Goal: Task Accomplishment & Management: Use online tool/utility

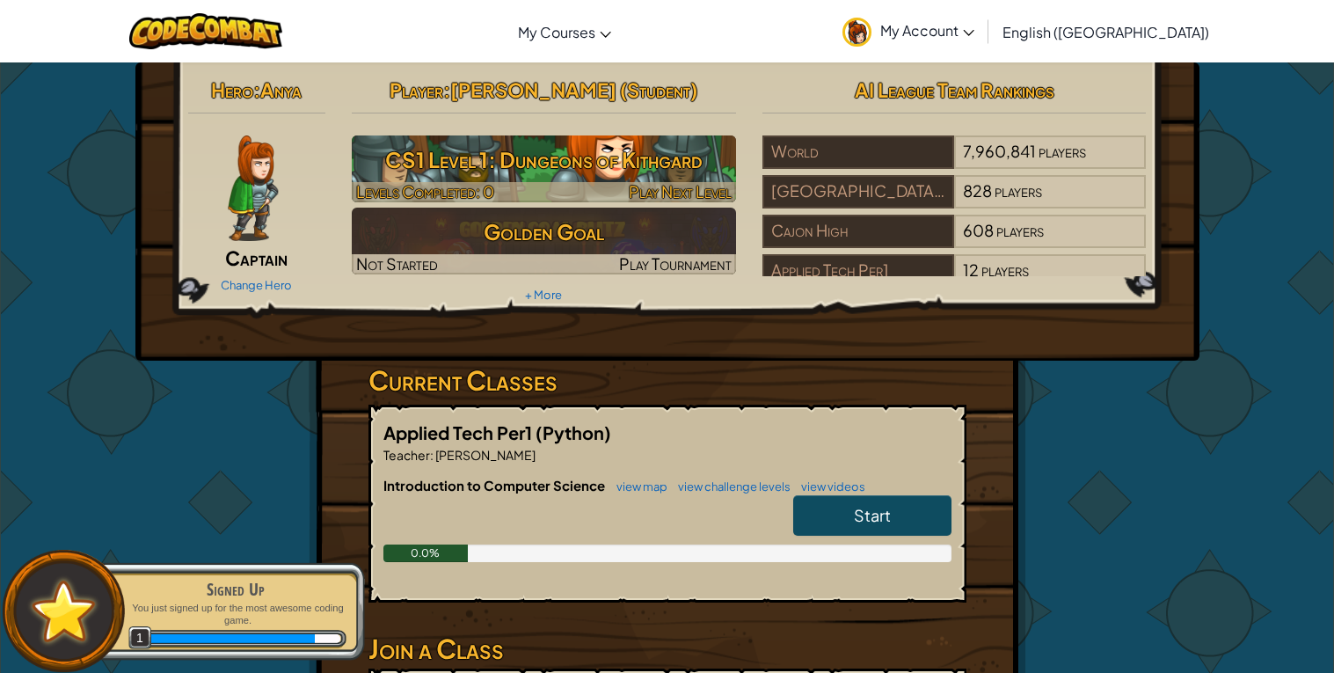
click at [557, 159] on h3 "CS1 Level 1: Dungeons of Kithgard" at bounding box center [544, 160] width 384 height 40
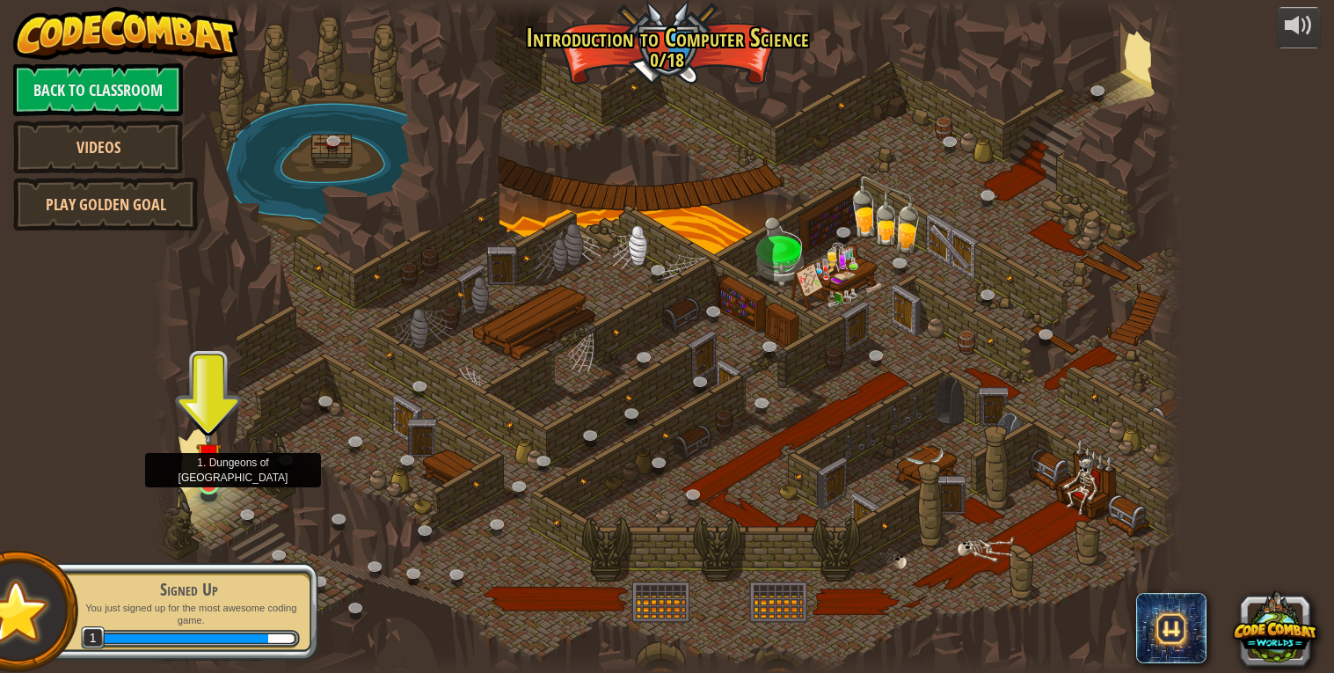
click at [209, 464] on img at bounding box center [209, 456] width 26 height 60
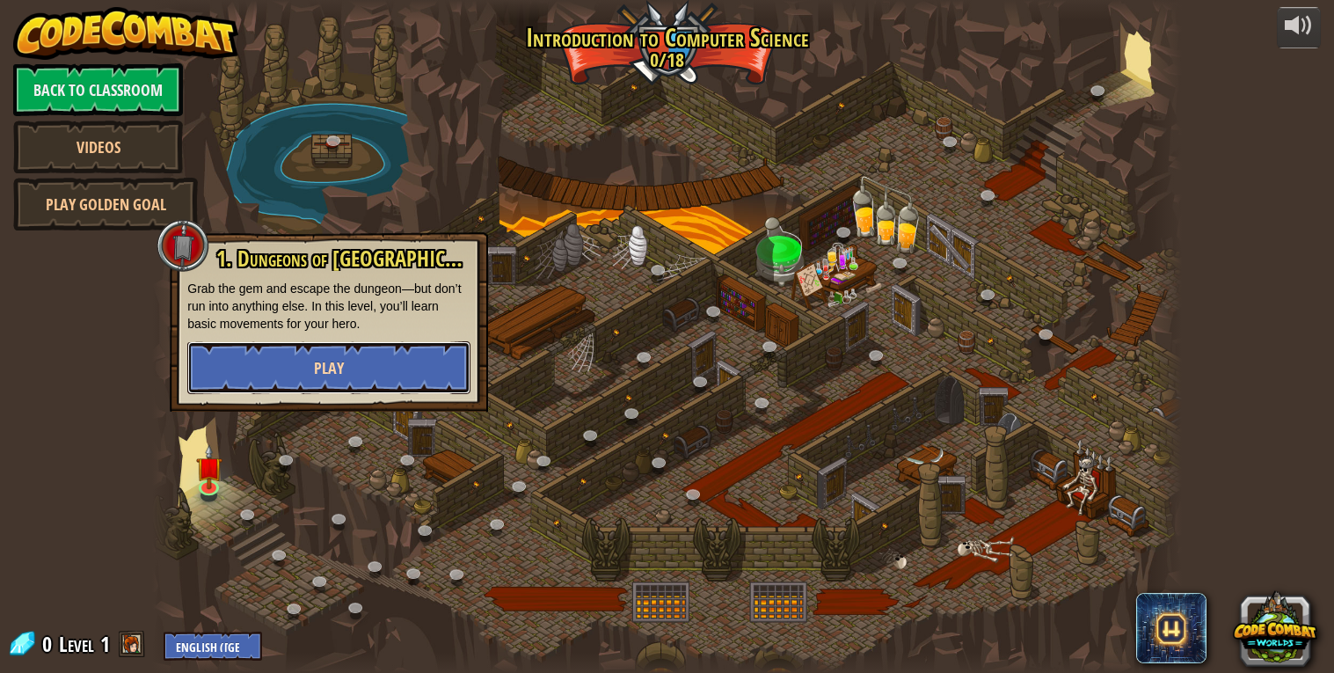
click at [328, 368] on span "Play" at bounding box center [329, 368] width 30 height 22
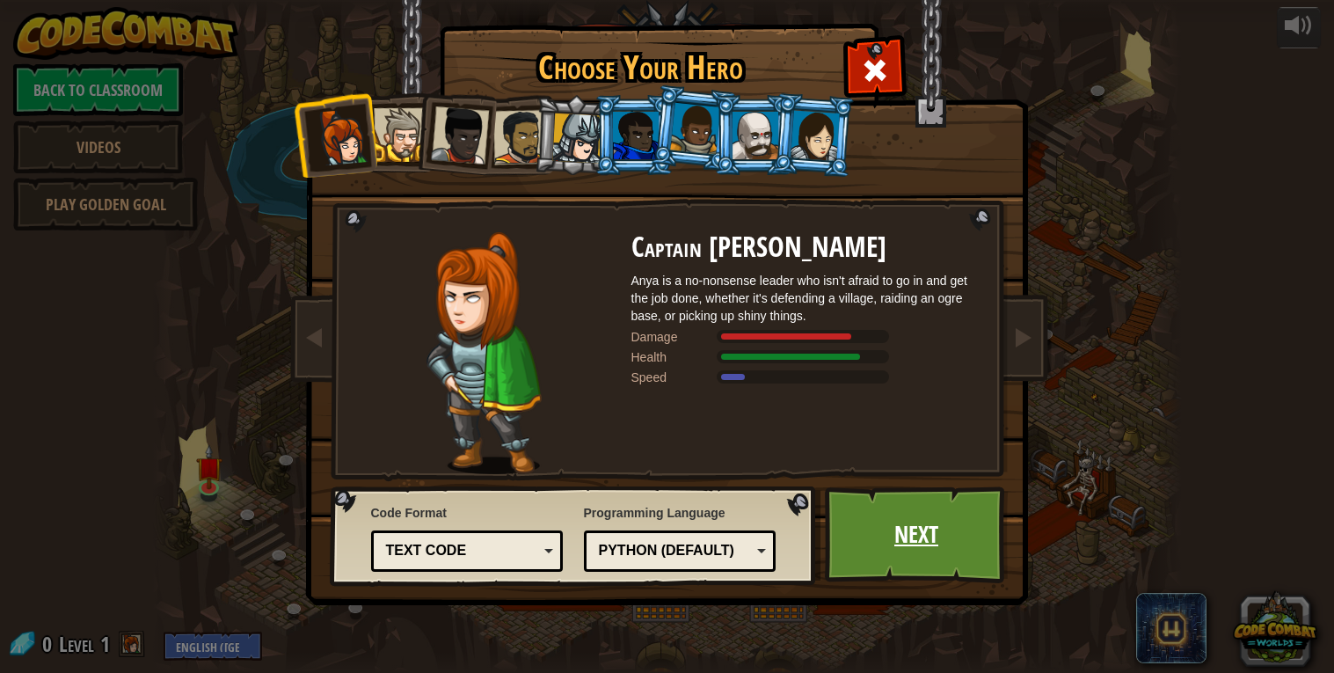
click at [914, 499] on link "Next" at bounding box center [917, 534] width 184 height 97
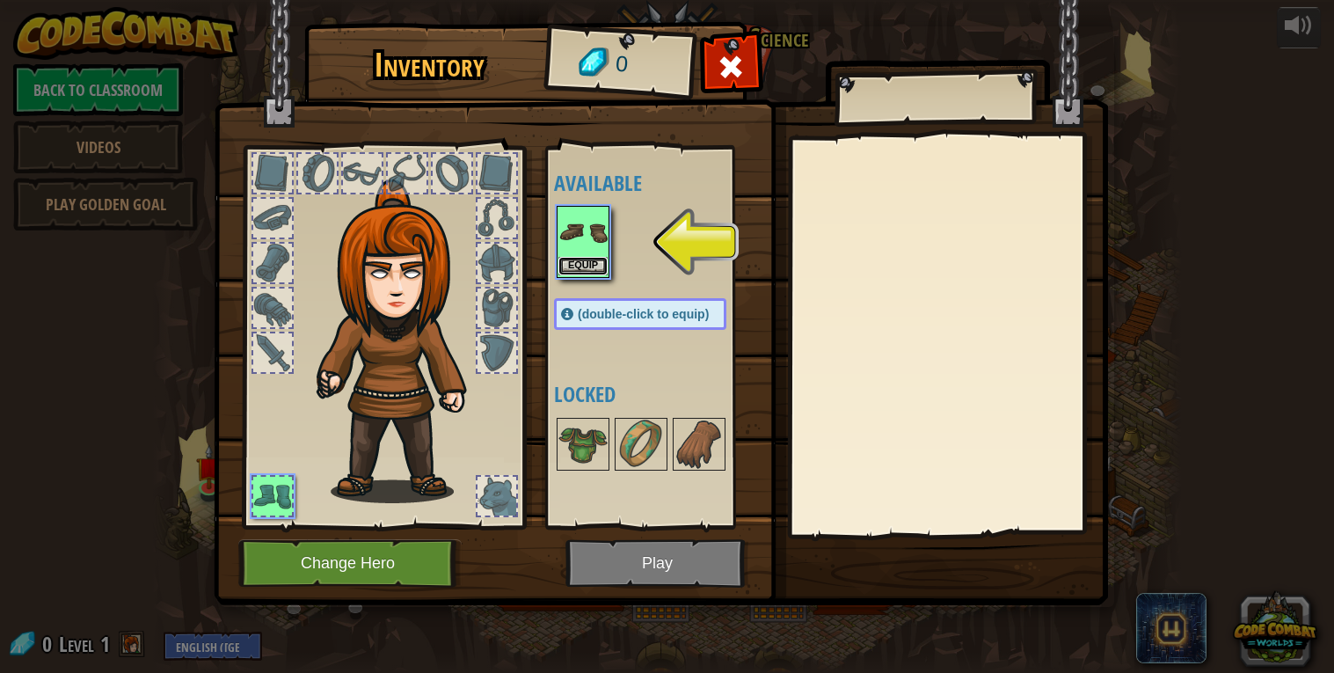
click at [602, 270] on button "Equip" at bounding box center [582, 266] width 49 height 18
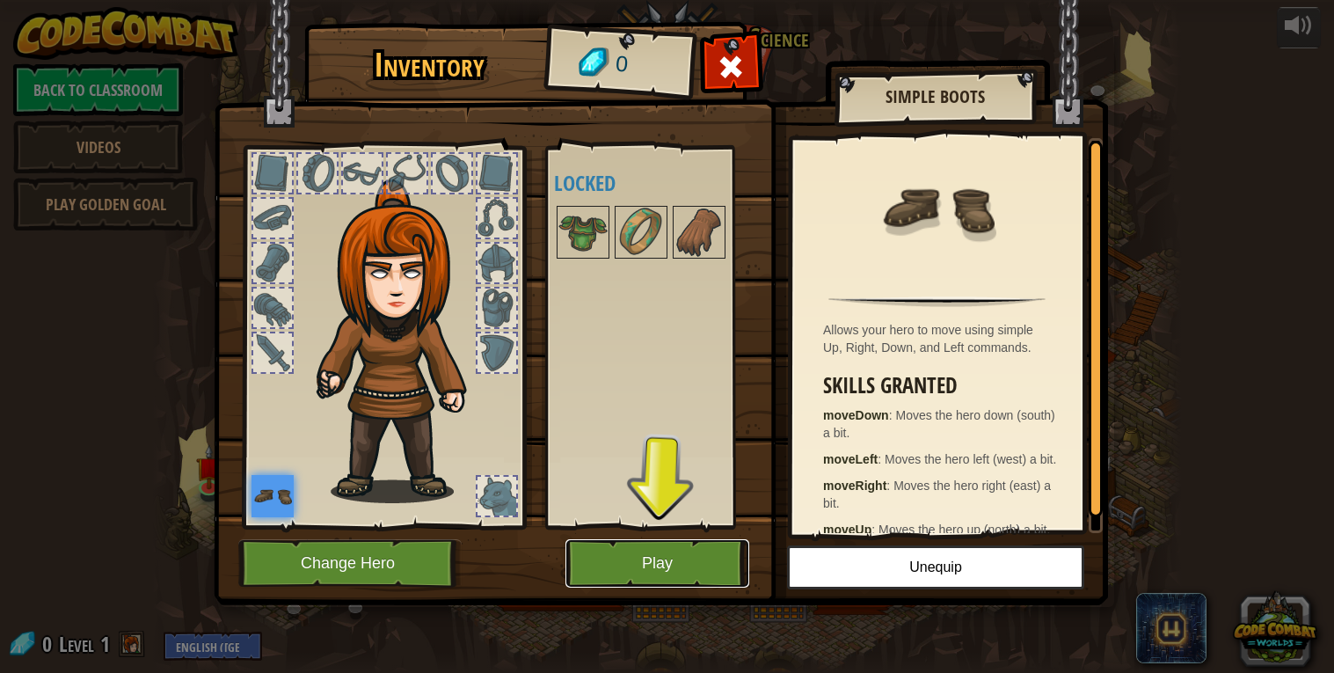
click at [645, 572] on button "Play" at bounding box center [657, 563] width 184 height 48
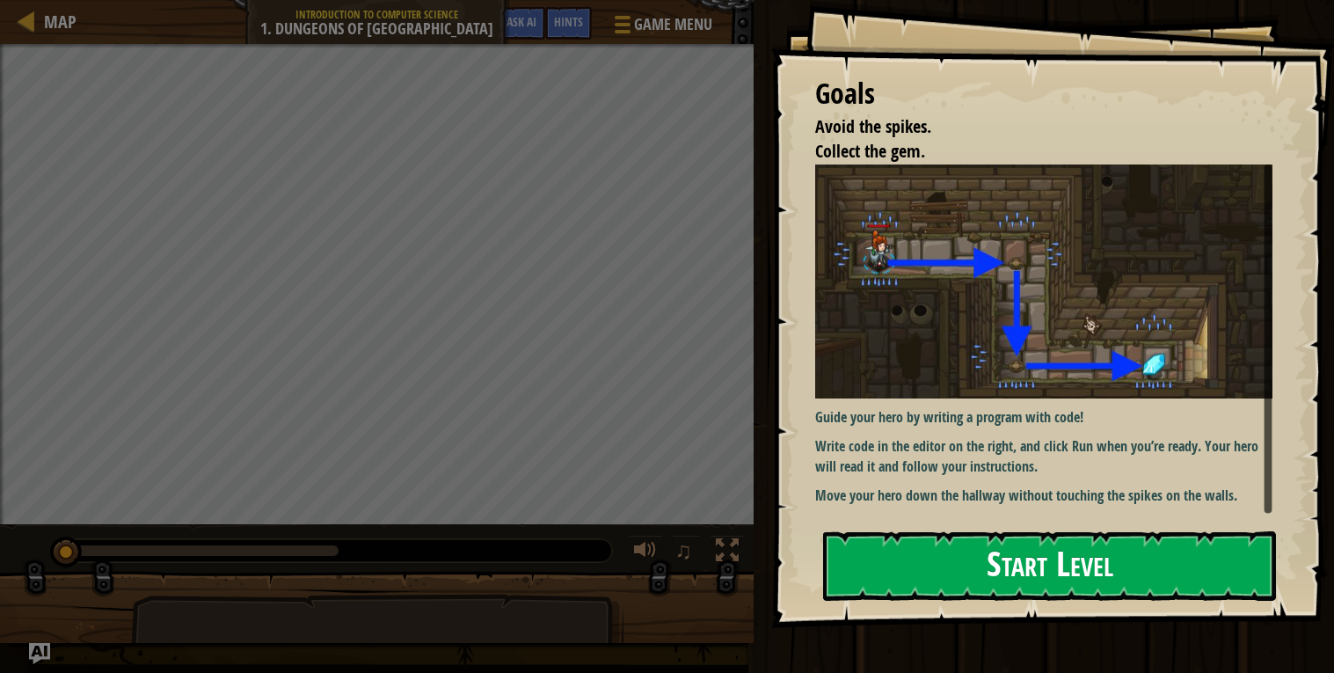
click at [940, 330] on img at bounding box center [1043, 281] width 457 height 234
click at [870, 580] on button "Start Level" at bounding box center [1049, 565] width 453 height 69
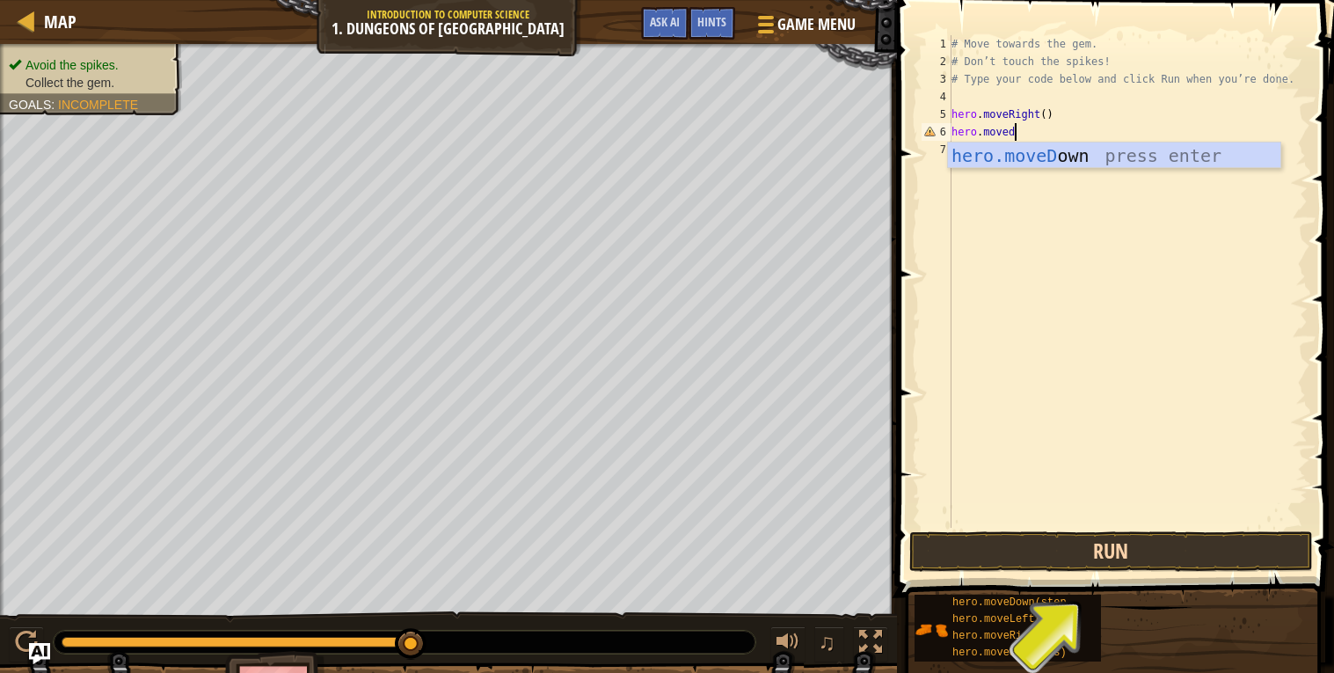
scroll to position [7, 4]
click at [1170, 553] on button "Run" at bounding box center [1111, 551] width 404 height 40
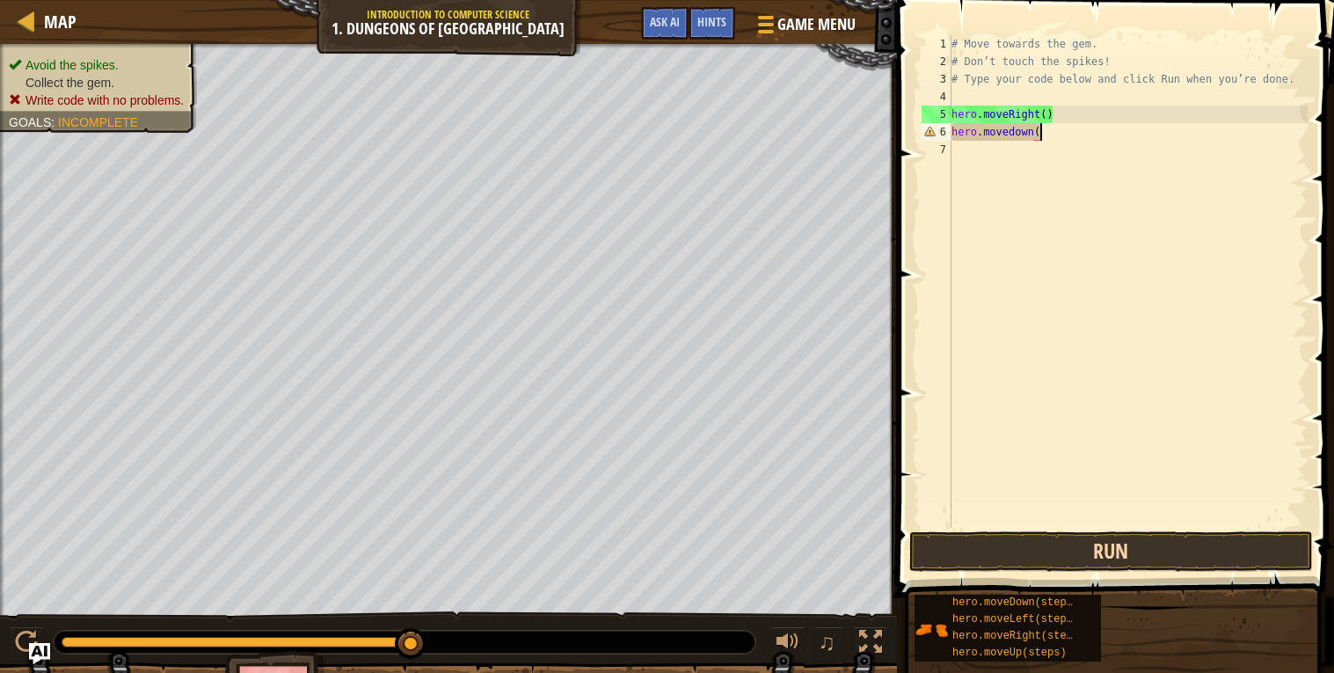
scroll to position [7, 6]
click at [1113, 556] on button "Run" at bounding box center [1111, 551] width 404 height 40
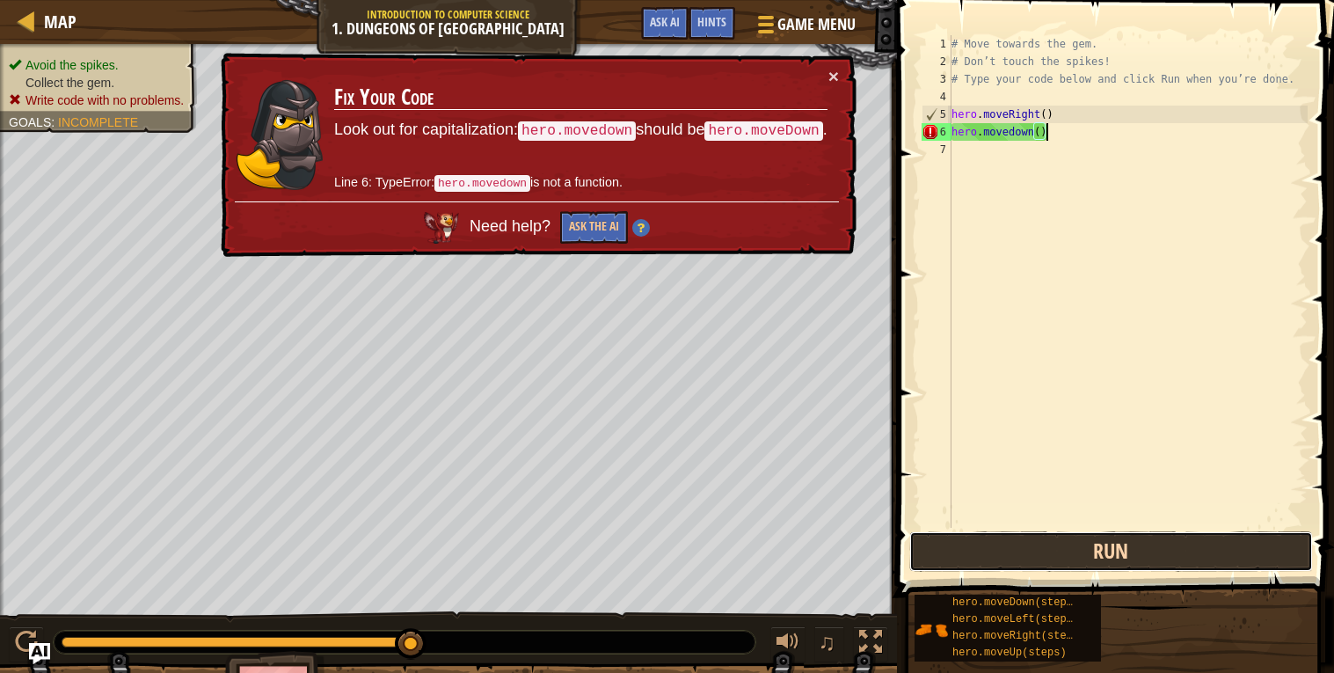
click at [1113, 556] on button "Run" at bounding box center [1111, 551] width 404 height 40
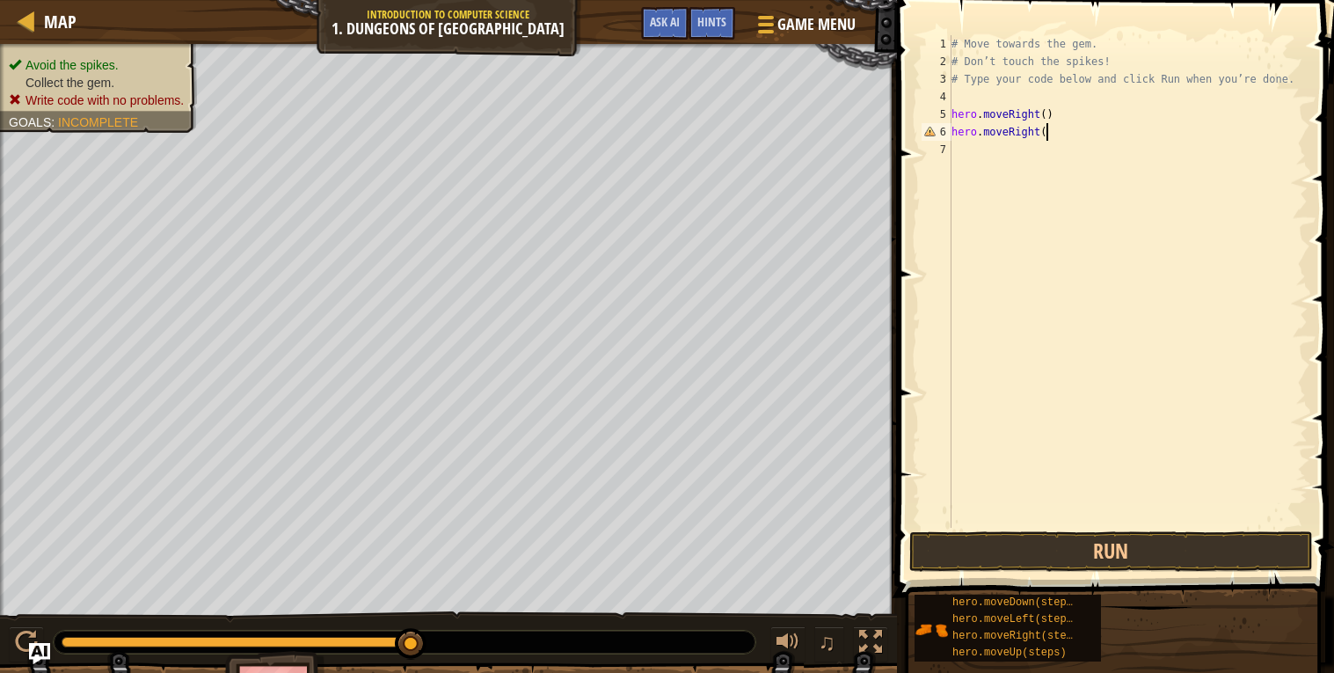
type textarea "hero.moveRight()"
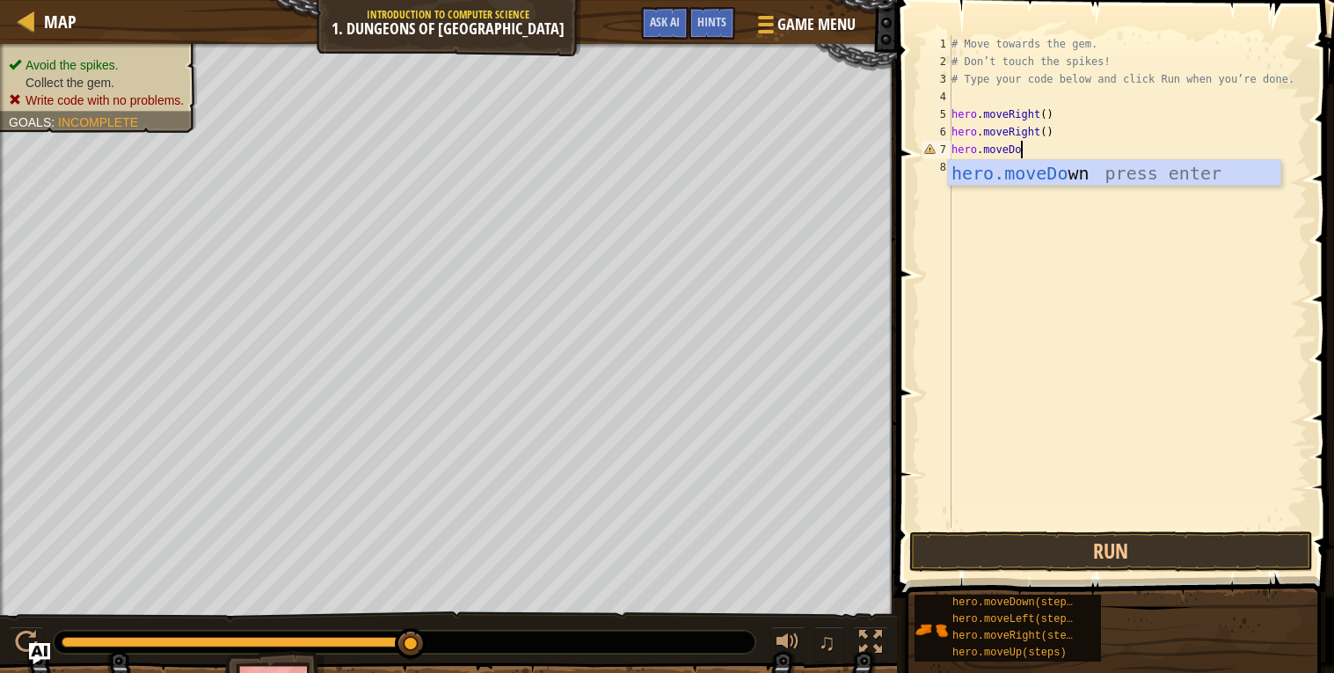
scroll to position [7, 4]
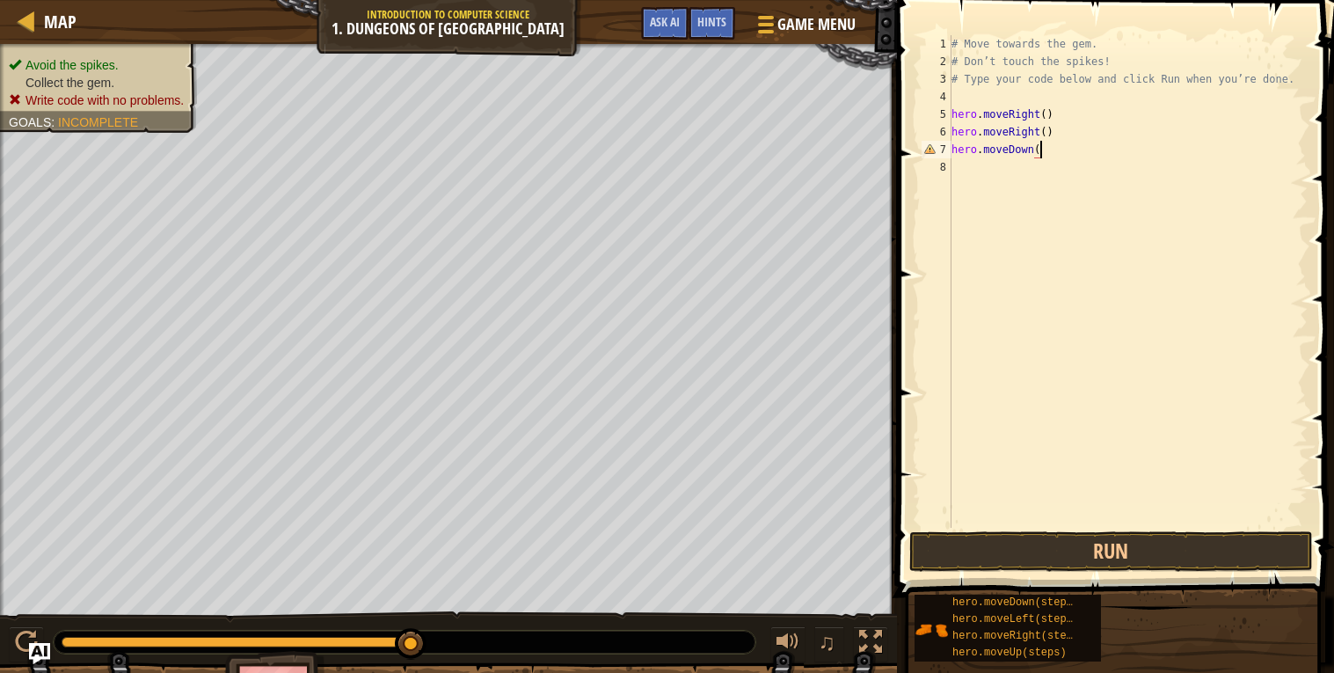
type textarea "hero.moveDown()"
click at [980, 156] on div "# Move towards the gem. # Don’t touch the spikes! # Type your code below and cl…" at bounding box center [1128, 299] width 360 height 528
type textarea "hero.moveDown()"
click at [1046, 148] on div "# Move towards the gem. # Don’t touch the spikes! # Type your code below and cl…" at bounding box center [1128, 299] width 360 height 528
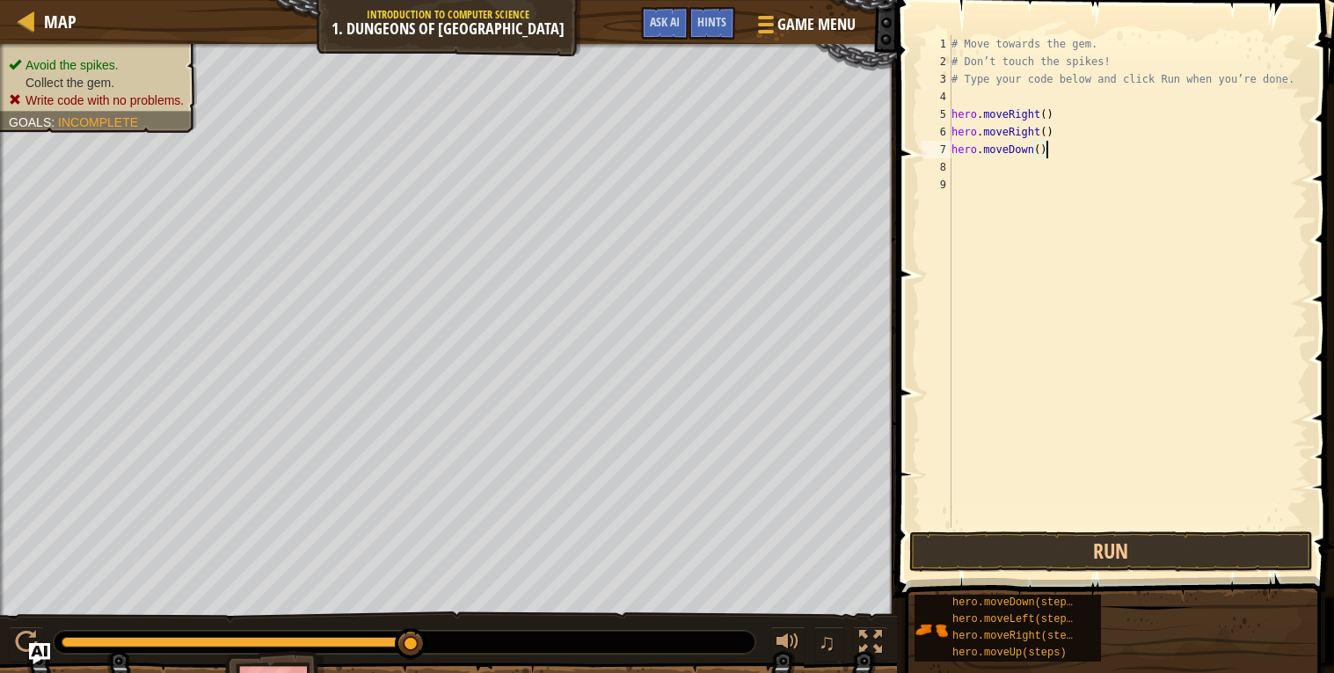
click at [1033, 167] on div "# Move towards the gem. # Don’t touch the spikes! # Type your code below and cl…" at bounding box center [1128, 299] width 360 height 528
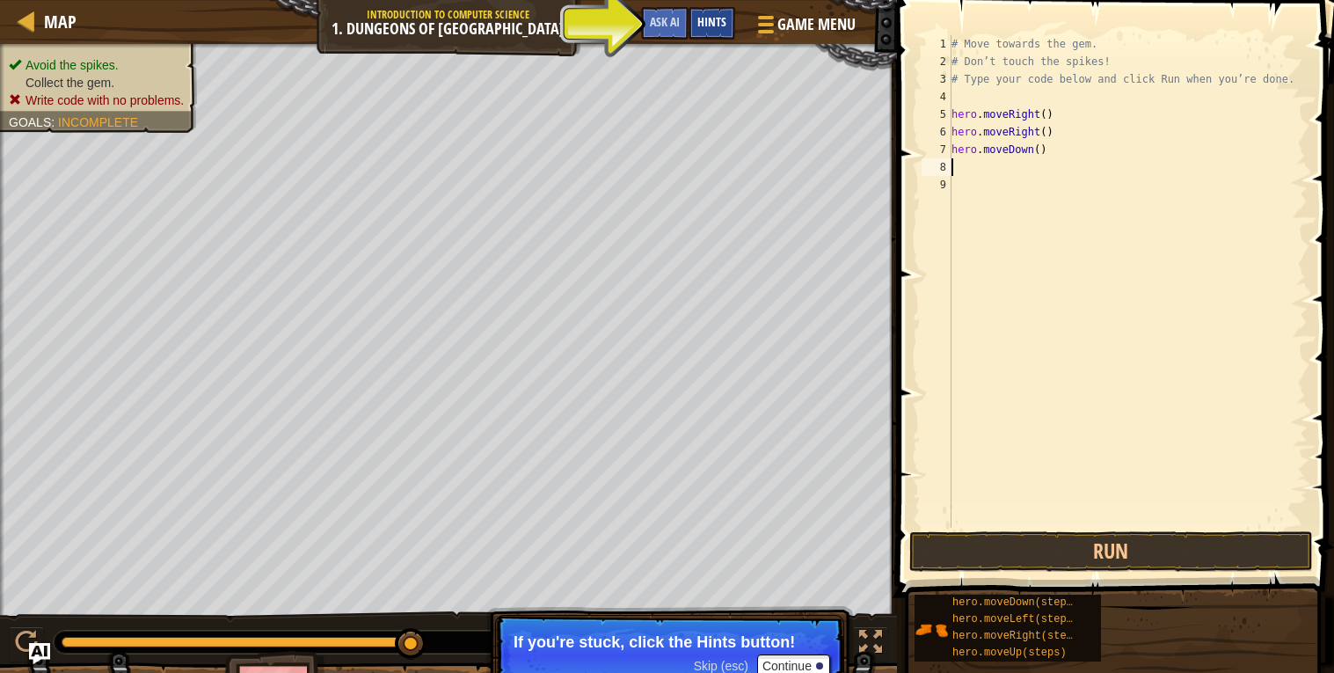
click at [716, 13] on div "Hints" at bounding box center [711, 23] width 47 height 33
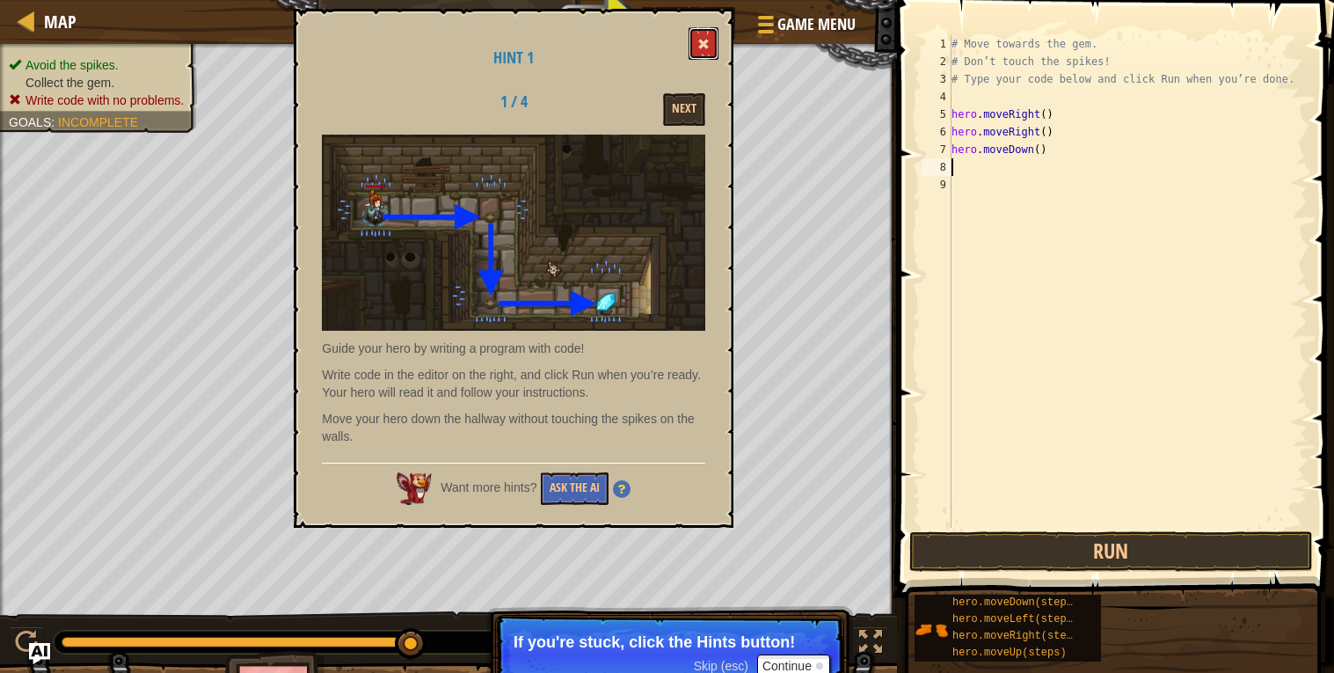
click at [696, 40] on button at bounding box center [703, 43] width 30 height 33
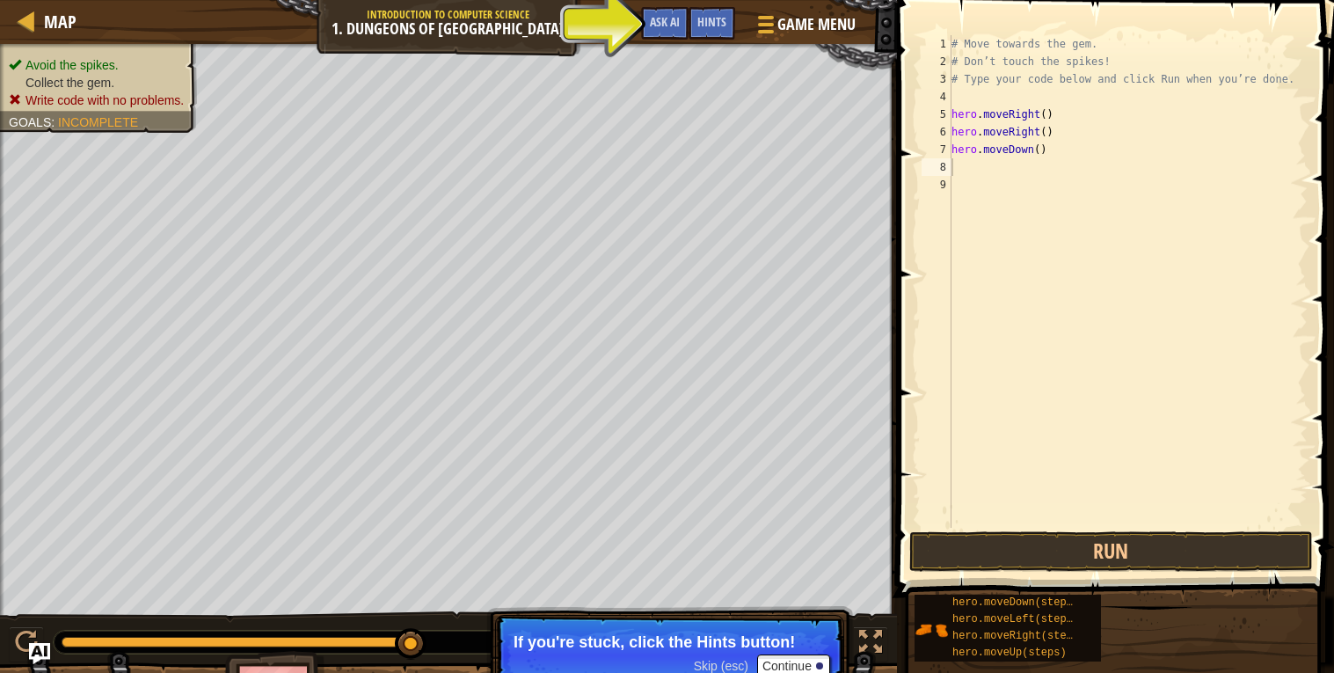
click at [1038, 127] on div "# Move towards the gem. # Don’t touch the spikes! # Type your code below and cl…" at bounding box center [1128, 299] width 360 height 528
click at [1036, 142] on div "# Move towards the gem. # Don’t touch the spikes! # Type your code below and cl…" at bounding box center [1128, 299] width 360 height 528
click at [1047, 144] on div "# Move towards the gem. # Don’t touch the spikes! # Type your code below and cl…" at bounding box center [1128, 299] width 360 height 528
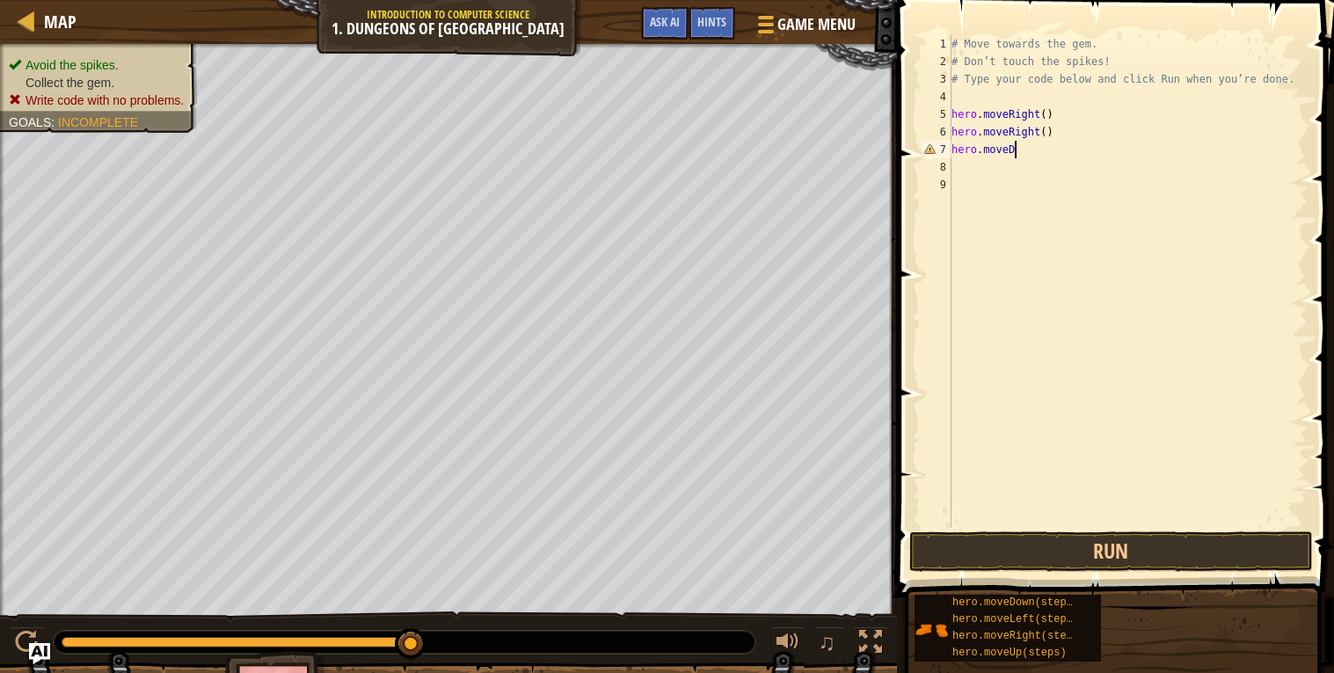
click at [1082, 122] on div "# Move towards the gem. # Don’t touch the spikes! # Type your code below and cl…" at bounding box center [1128, 299] width 360 height 528
click at [1076, 133] on div "# Move towards the gem. # Don’t touch the spikes! # Type your code below and cl…" at bounding box center [1128, 299] width 360 height 528
click at [1055, 147] on div "# Move towards the gem. # Don’t touch the spikes! # Type your code below and cl…" at bounding box center [1128, 299] width 360 height 528
type textarea "hero.moveRight()"
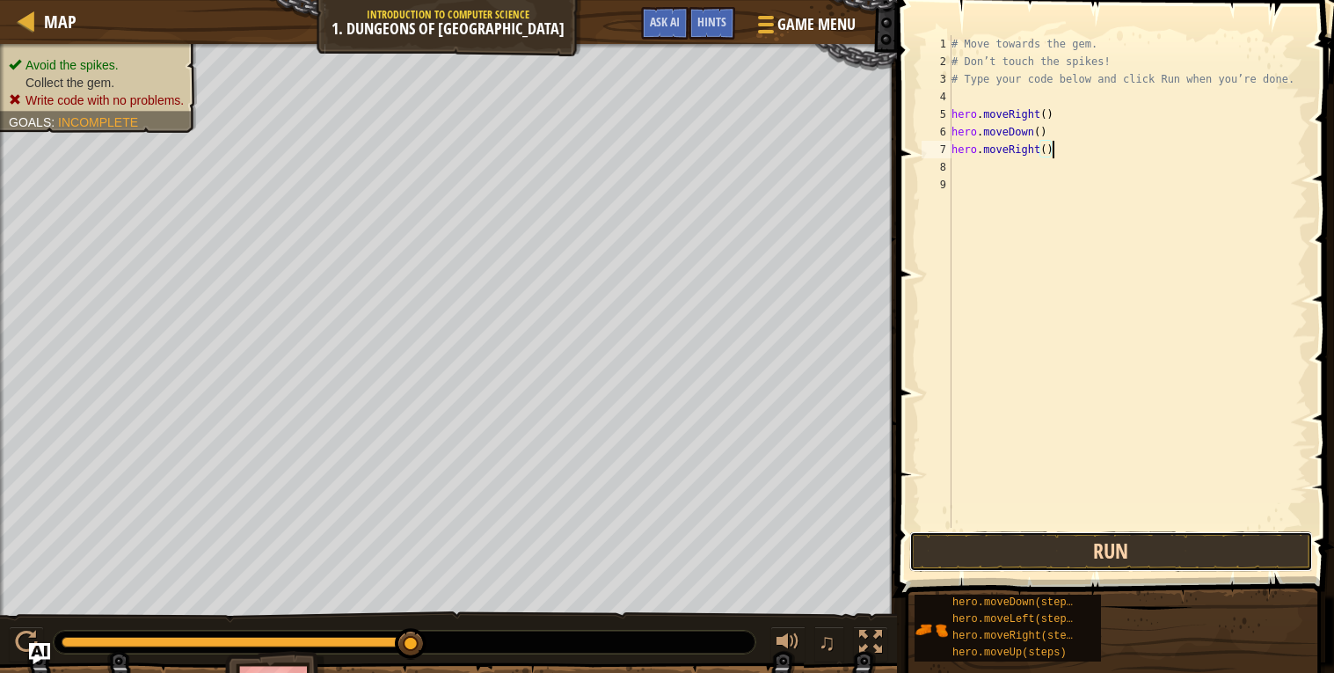
click at [1020, 547] on button "Run" at bounding box center [1111, 551] width 404 height 40
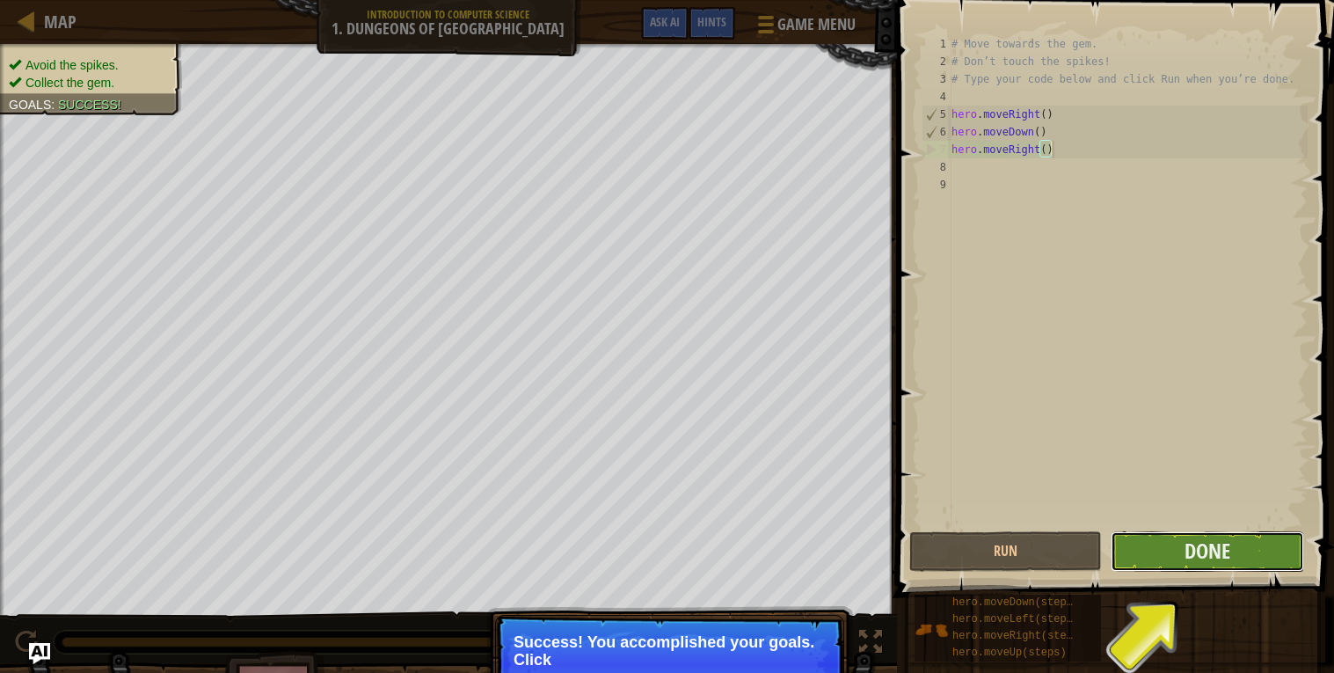
click at [1176, 557] on button "Done" at bounding box center [1207, 551] width 193 height 40
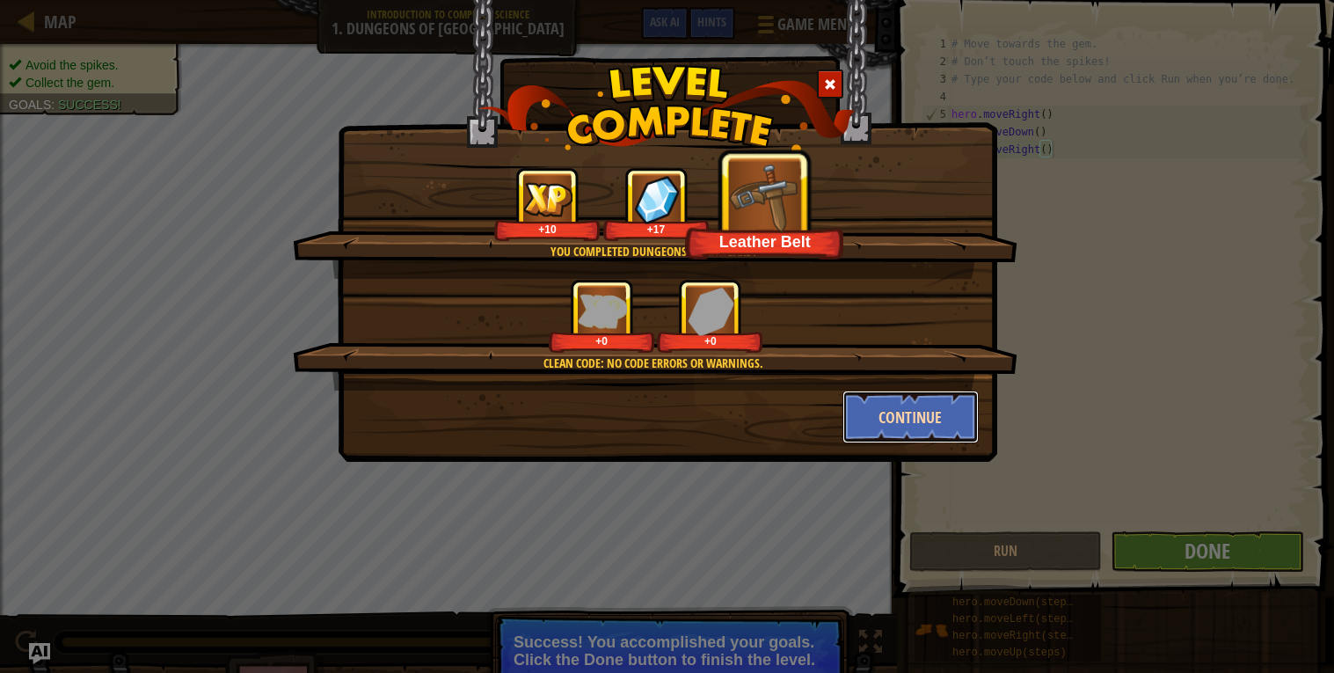
click at [866, 398] on button "Continue" at bounding box center [910, 416] width 136 height 53
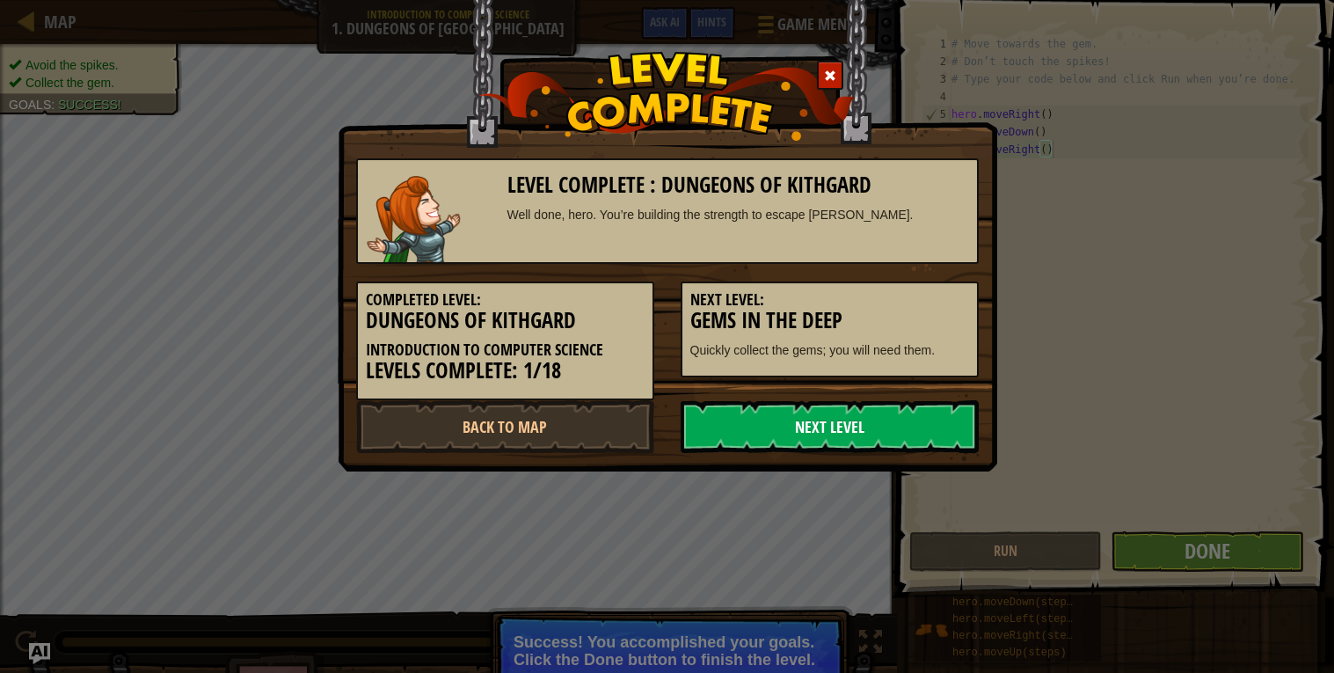
click at [891, 417] on link "Next Level" at bounding box center [830, 426] width 298 height 53
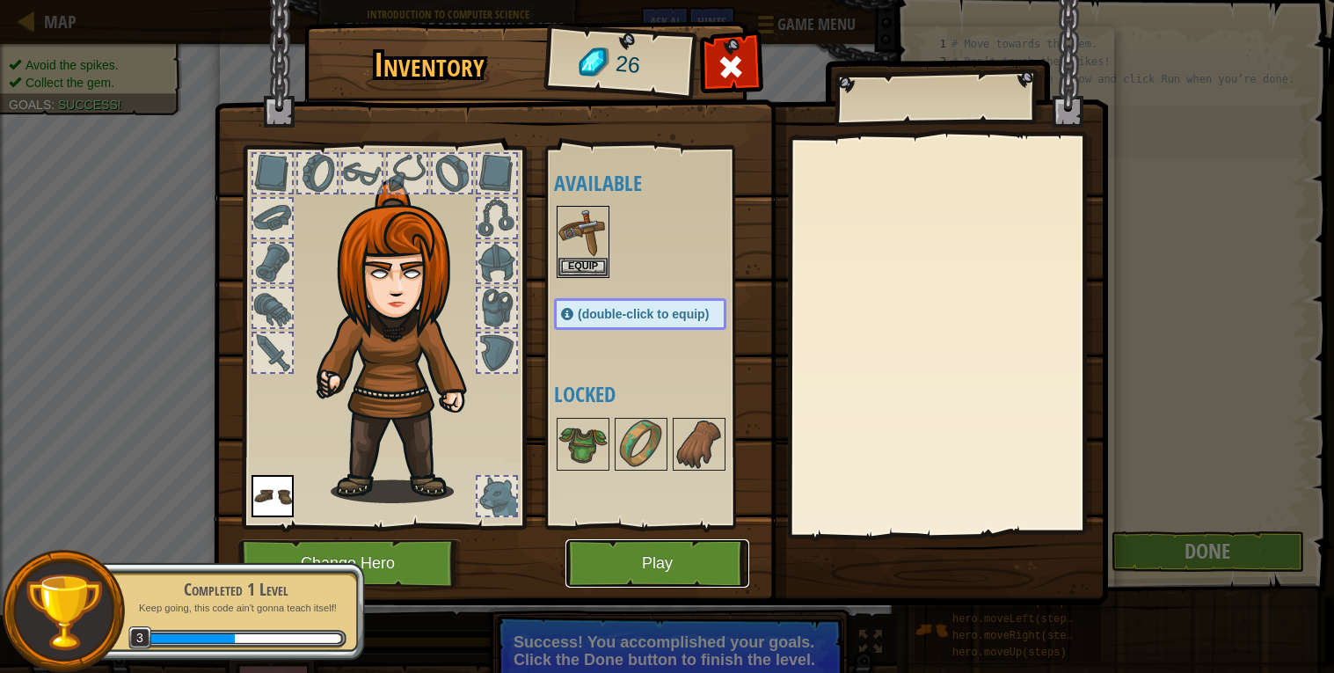
click at [681, 567] on button "Play" at bounding box center [657, 563] width 184 height 48
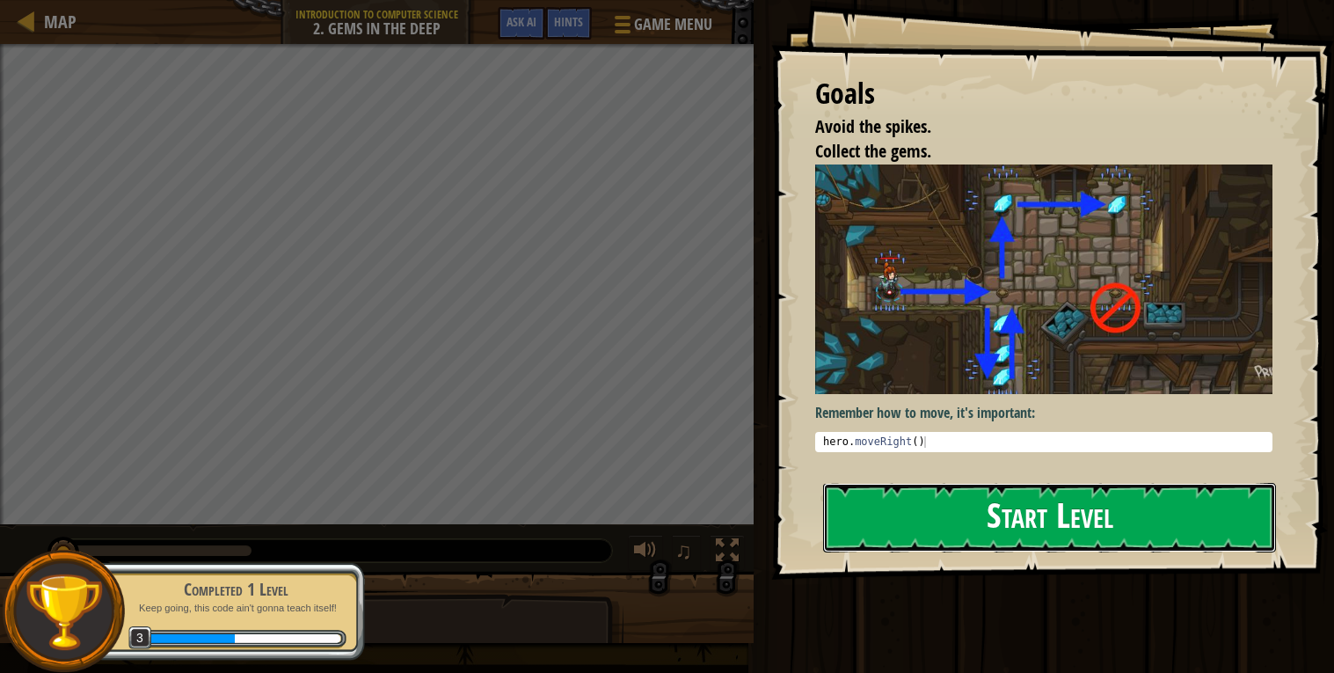
click at [981, 507] on button "Start Level" at bounding box center [1049, 517] width 453 height 69
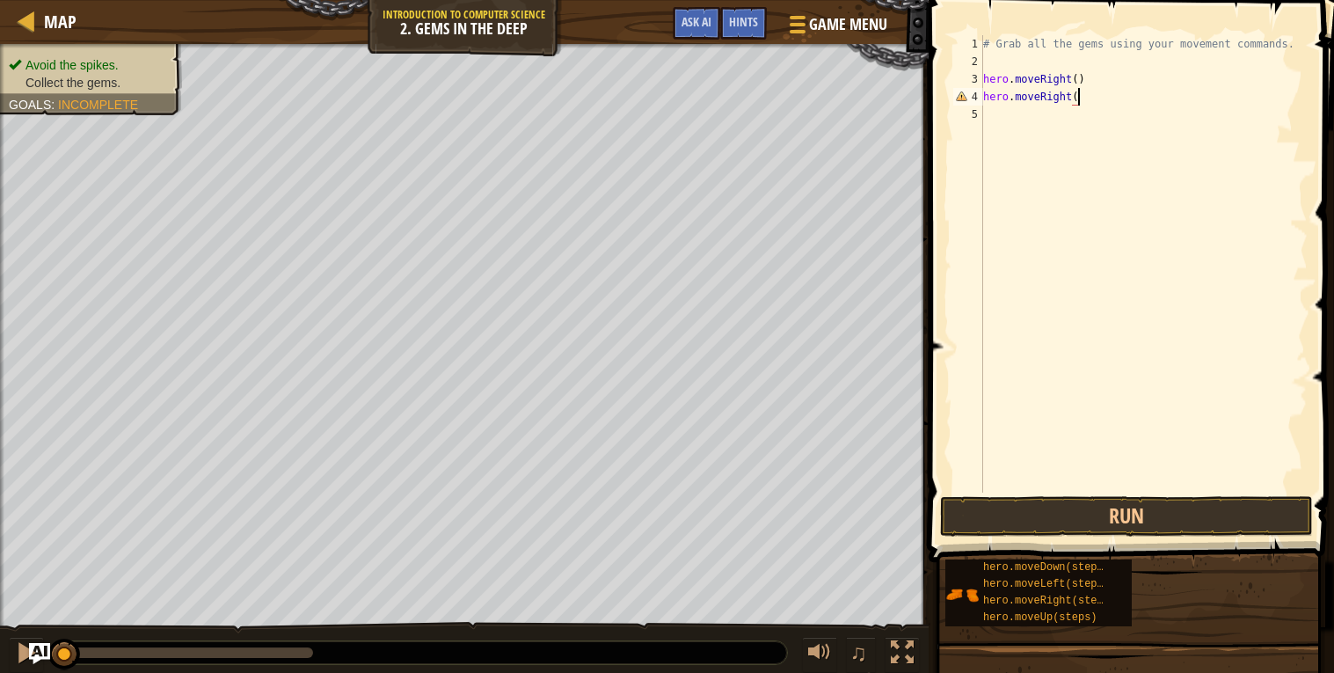
scroll to position [7, 6]
type textarea "hero.moveRight()"
type textarea "H"
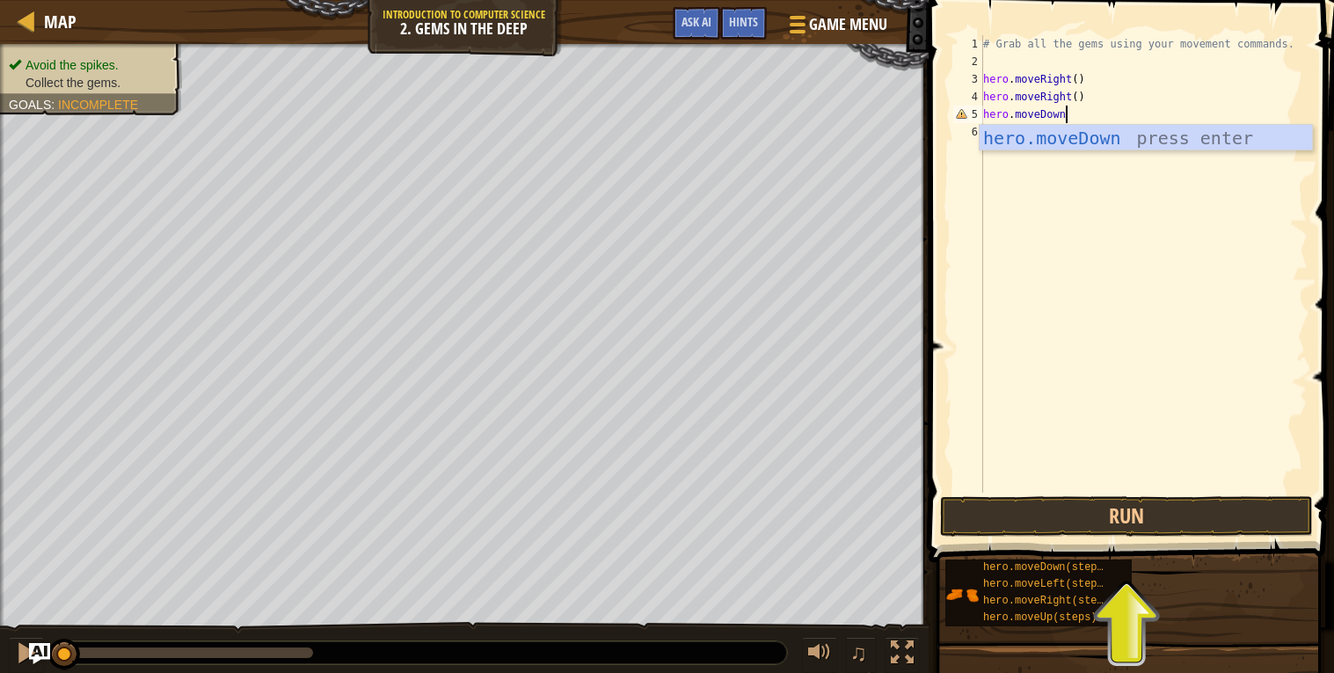
scroll to position [7, 5]
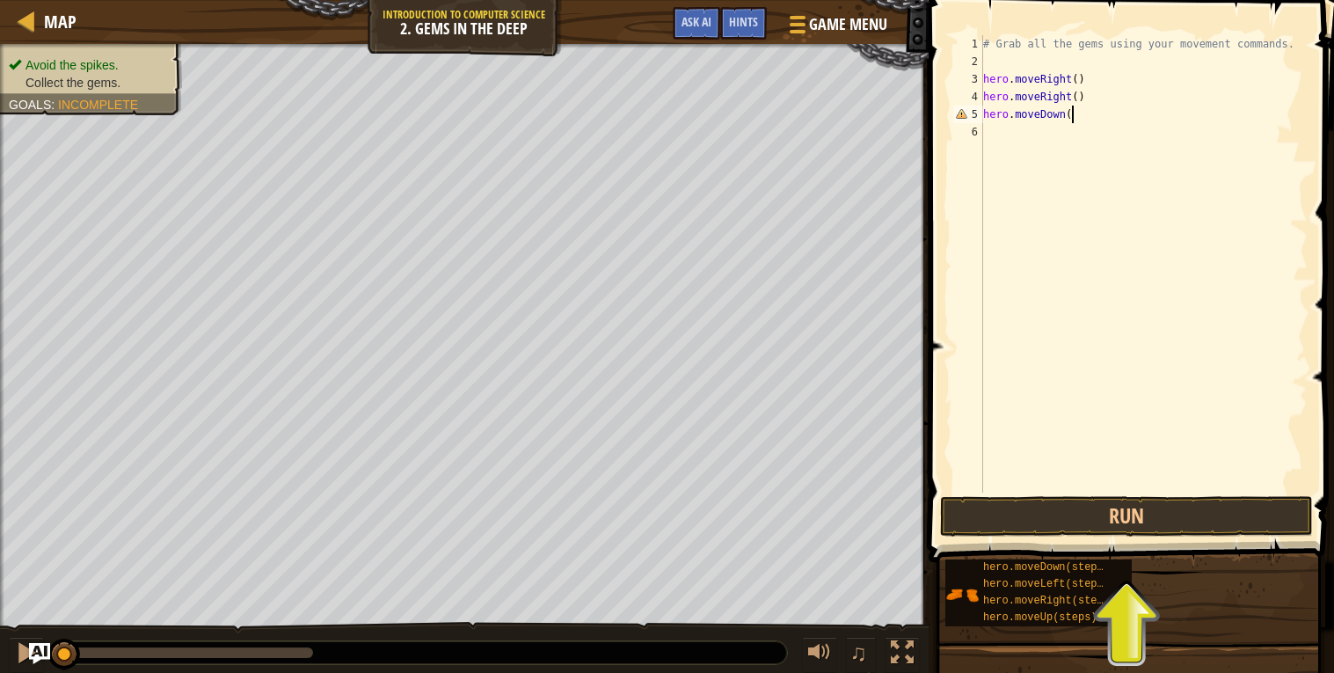
type textarea "hero.moveDown()"
type textarea "H"
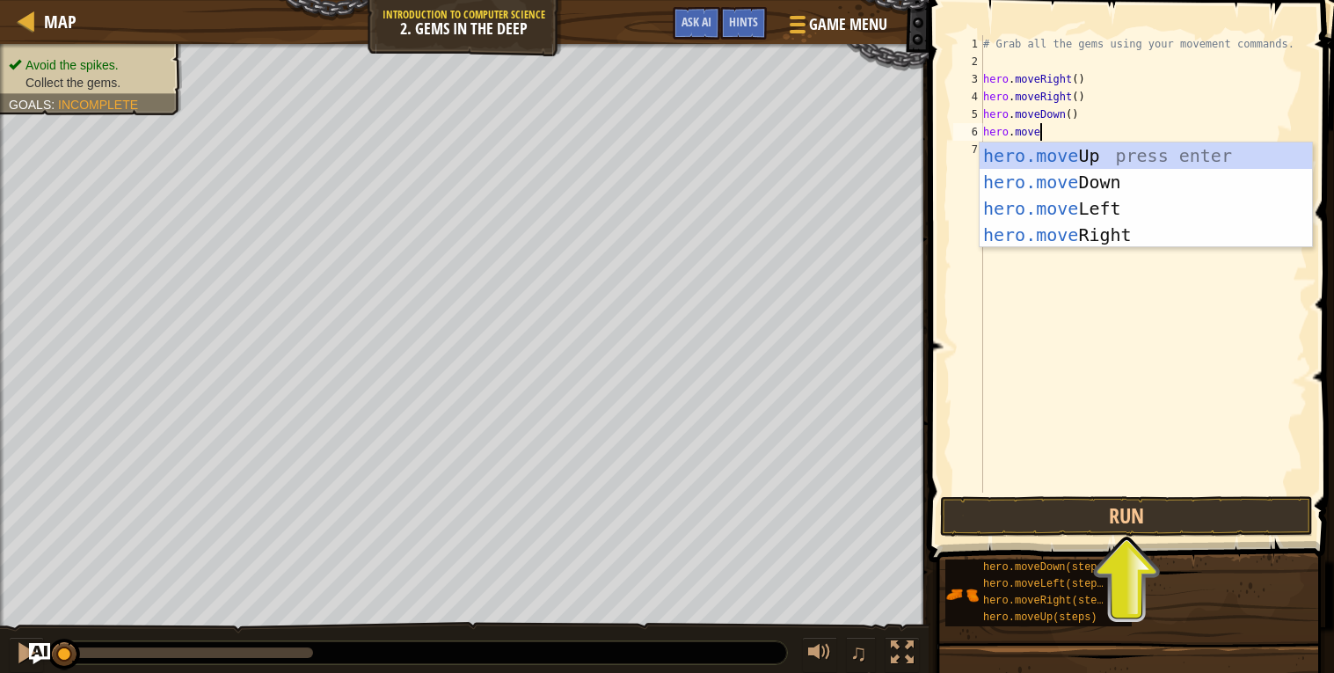
scroll to position [7, 4]
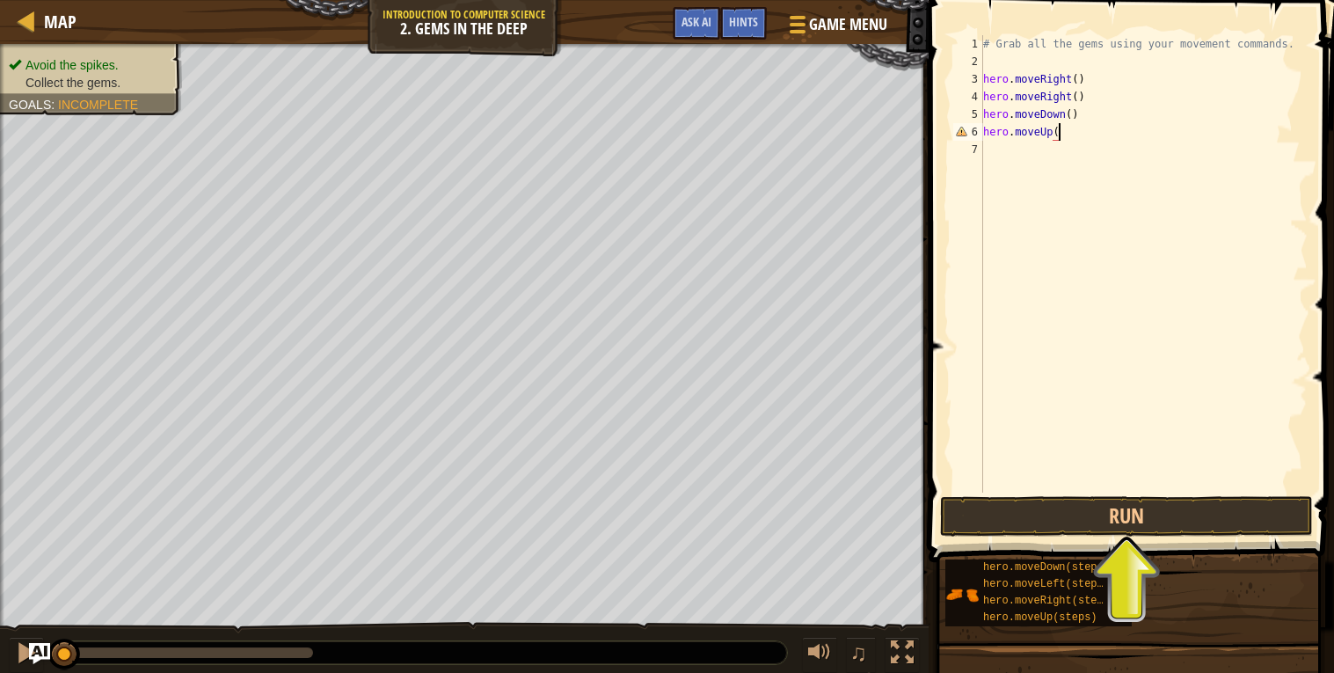
type textarea "hero.moveUp()"
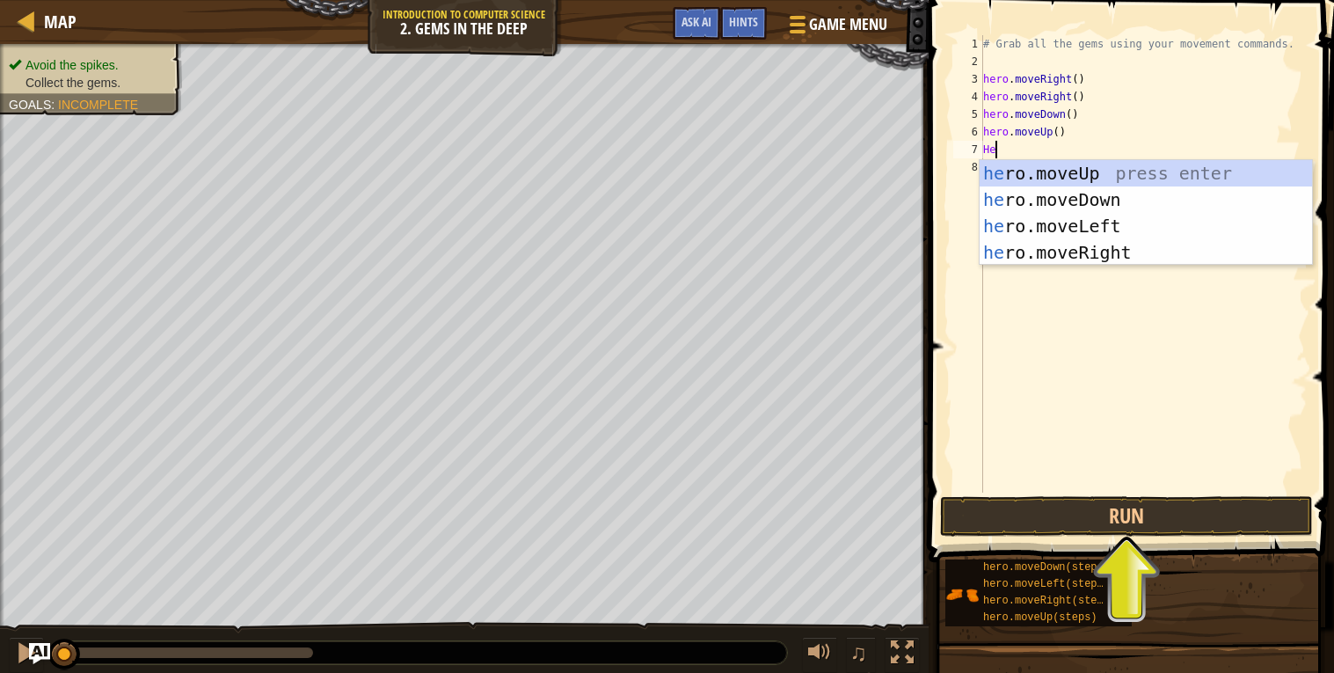
scroll to position [7, 0]
type textarea "H"
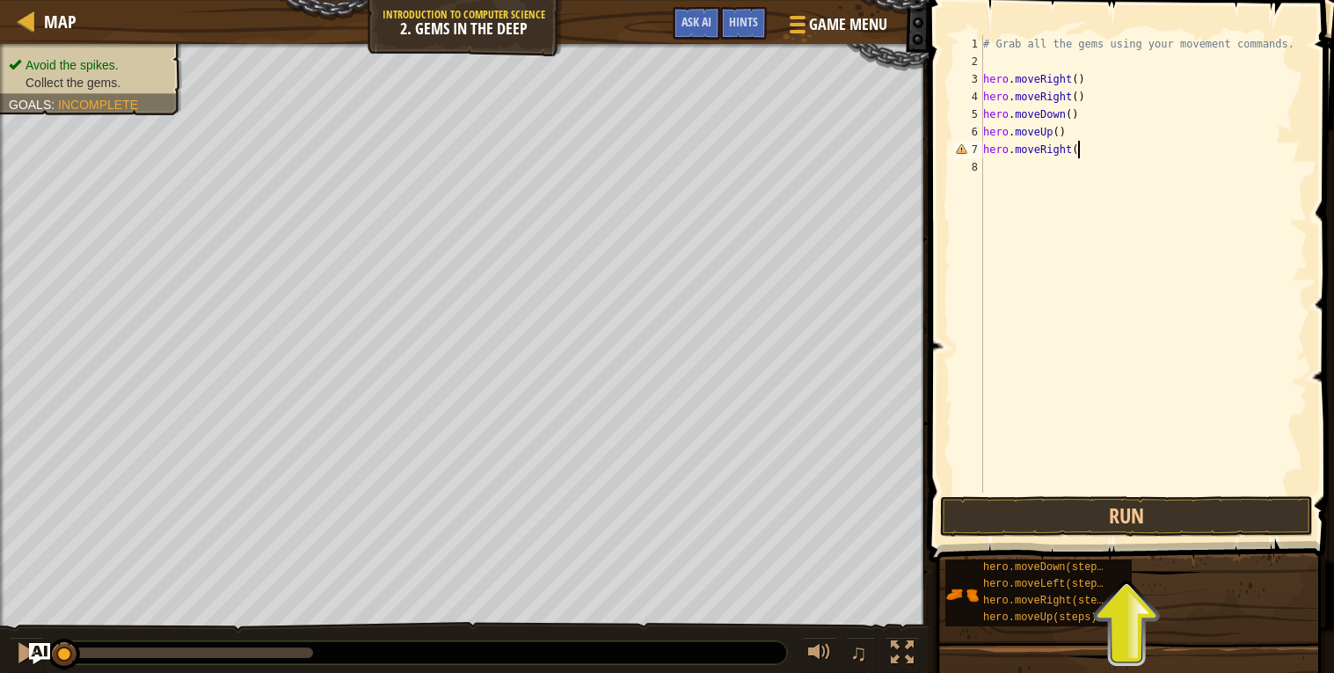
scroll to position [7, 6]
type textarea "hero.moveRight()"
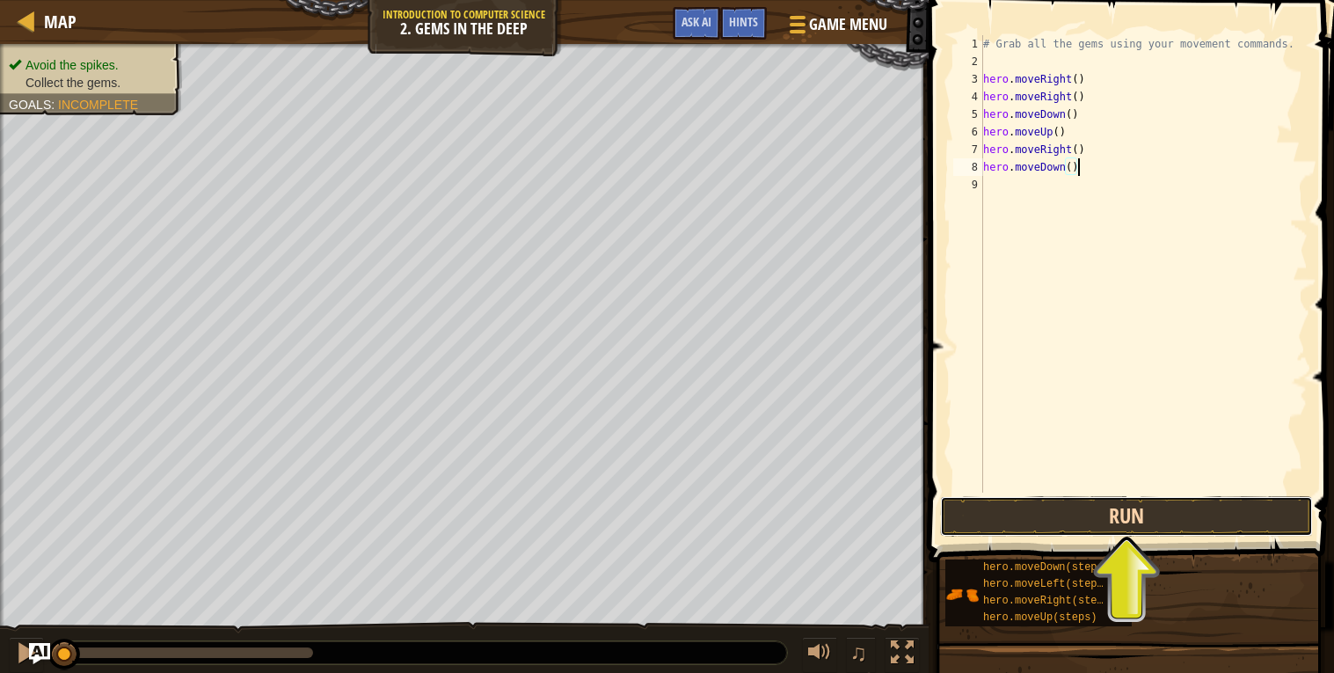
click at [1140, 519] on button "Run" at bounding box center [1126, 516] width 373 height 40
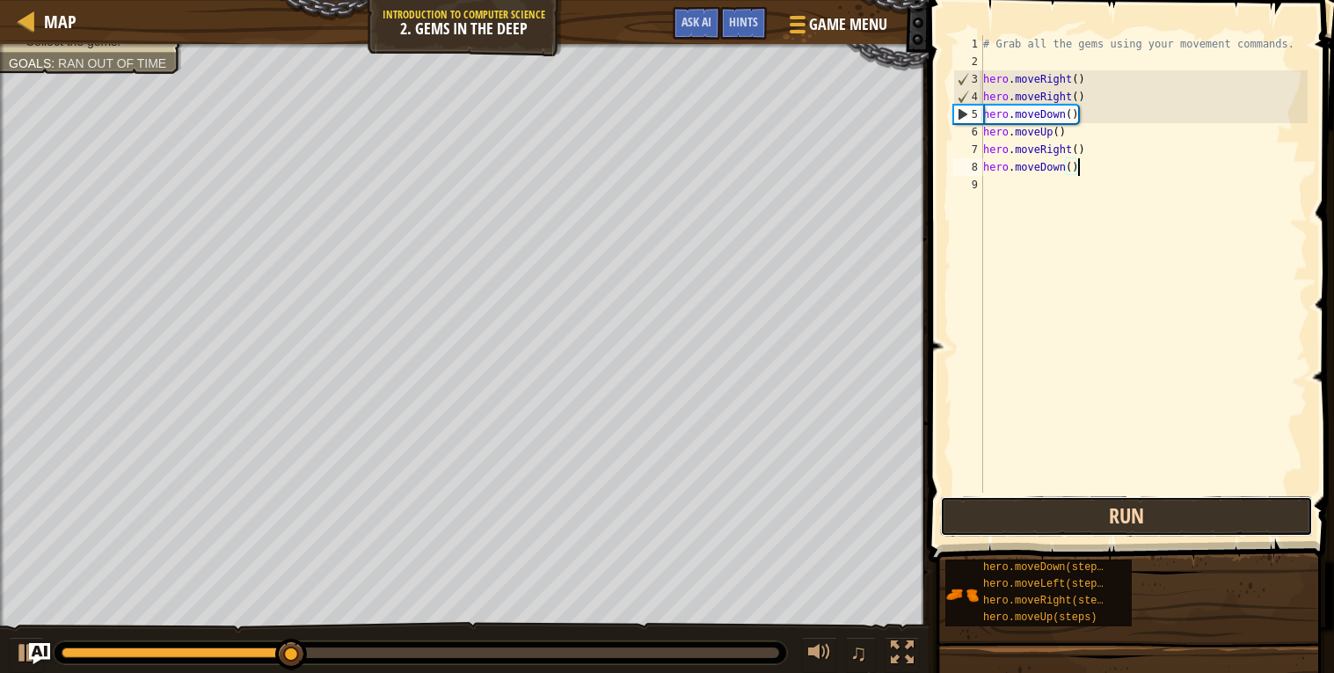
click at [1125, 522] on button "Run" at bounding box center [1126, 516] width 373 height 40
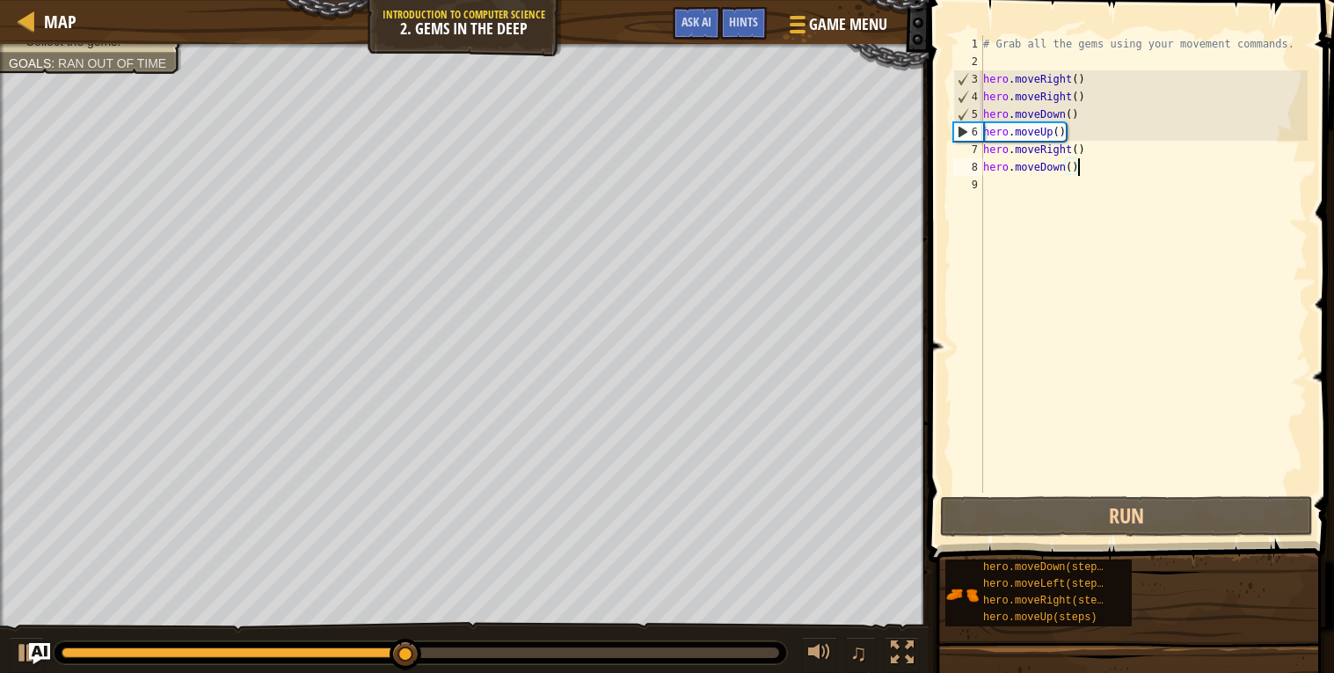
click at [1091, 96] on div "# Grab all the gems using your movement commands. hero . moveRight ( ) hero . m…" at bounding box center [1144, 281] width 328 height 492
type textarea "hero.moveRight()"
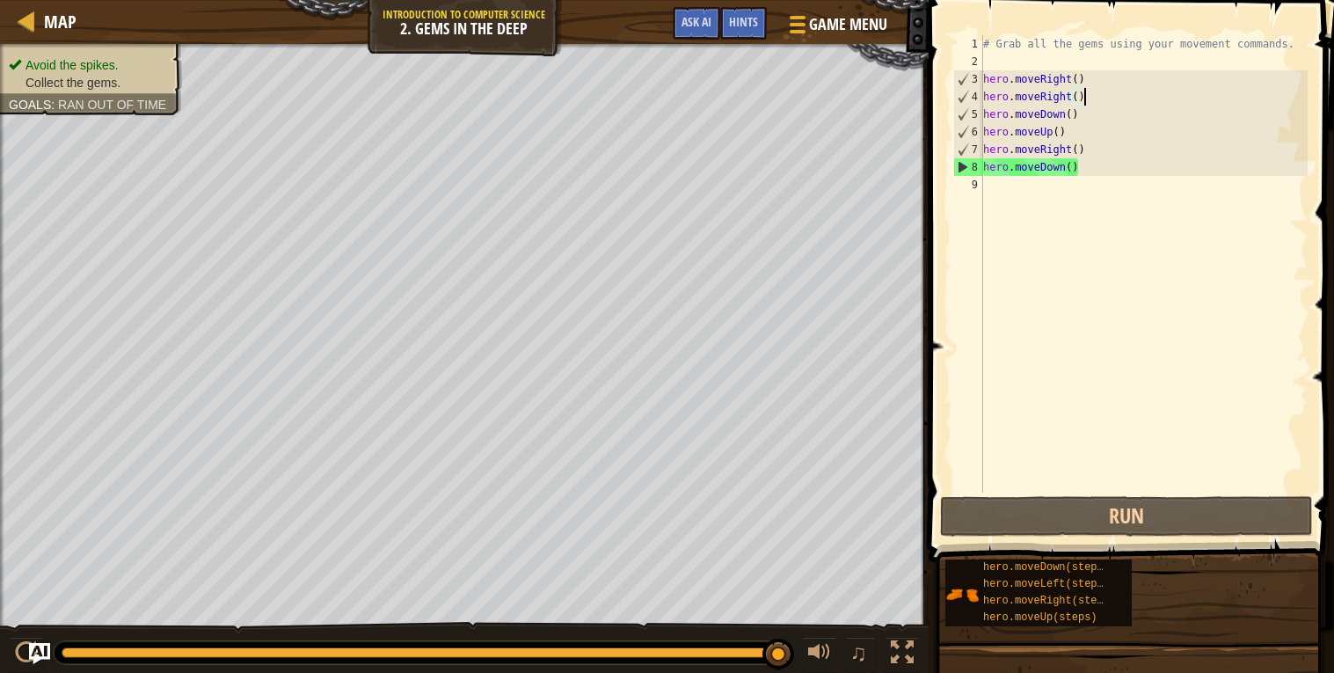
click at [1058, 183] on div "# Grab all the gems using your movement commands. hero . moveRight ( ) hero . m…" at bounding box center [1144, 281] width 328 height 492
click at [1074, 174] on div "# Grab all the gems using your movement commands. hero . moveRight ( ) hero . m…" at bounding box center [1144, 281] width 328 height 492
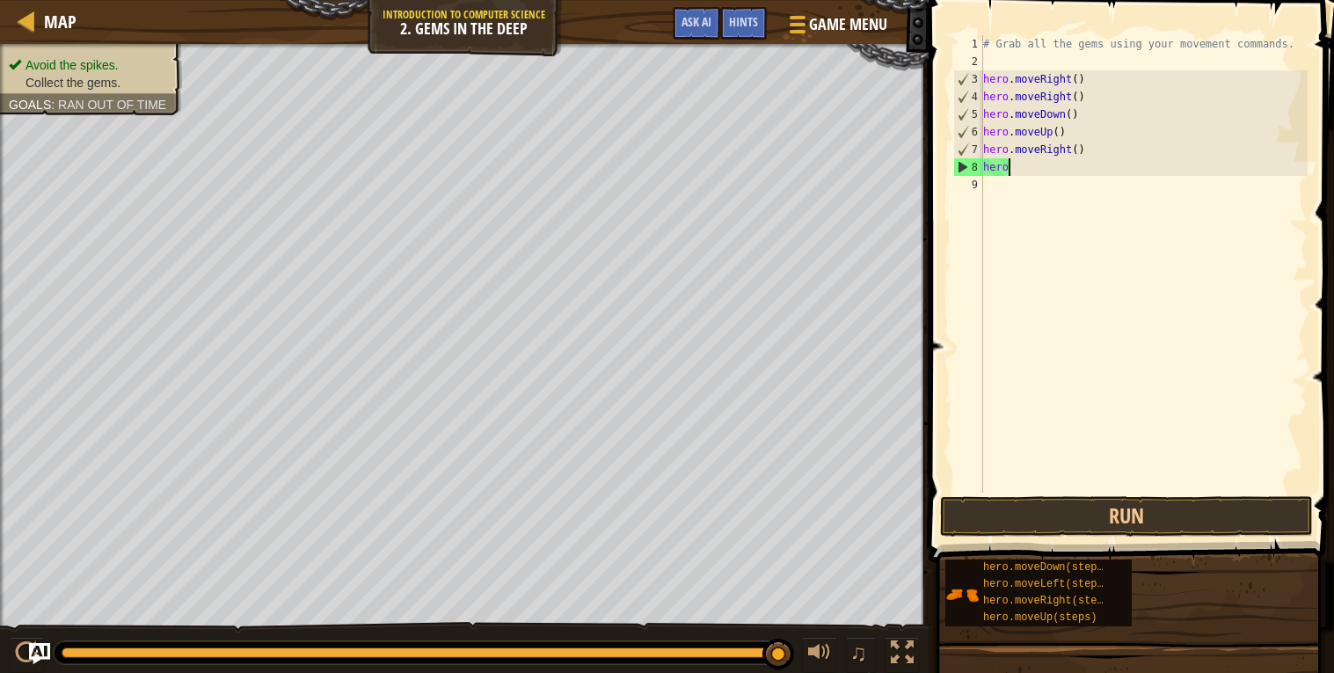
type textarea "h"
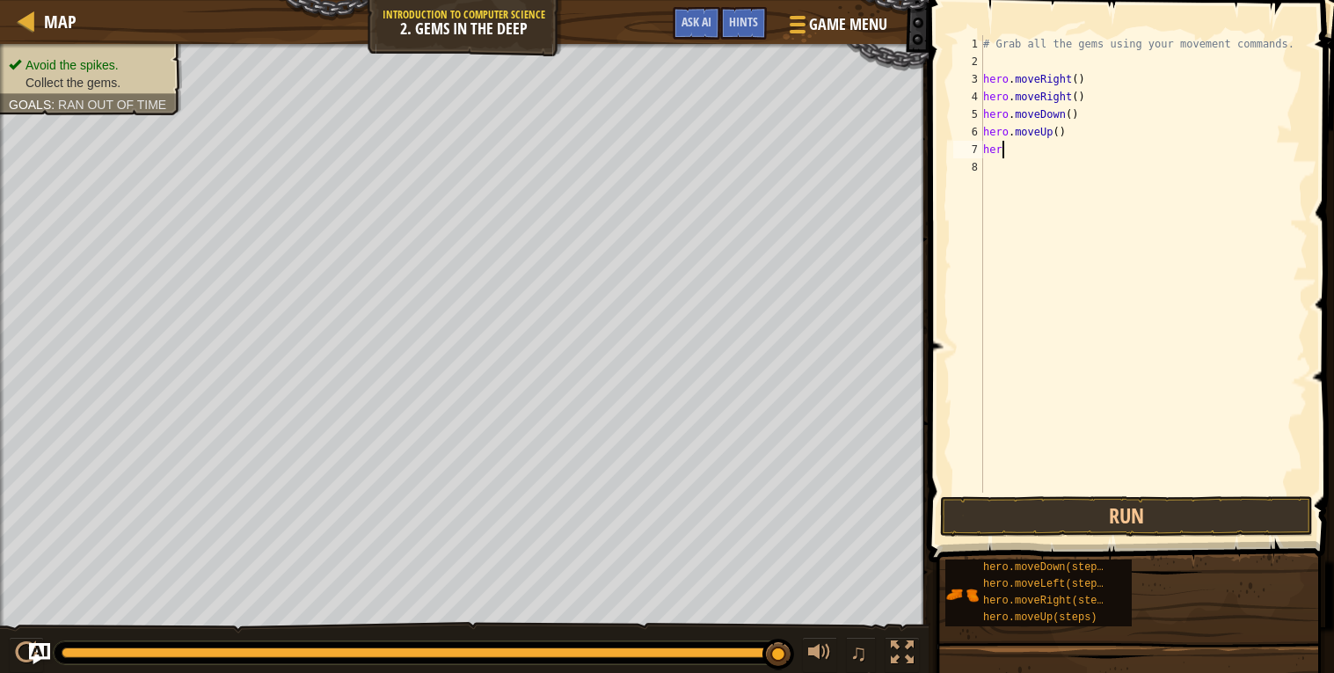
type textarea "h"
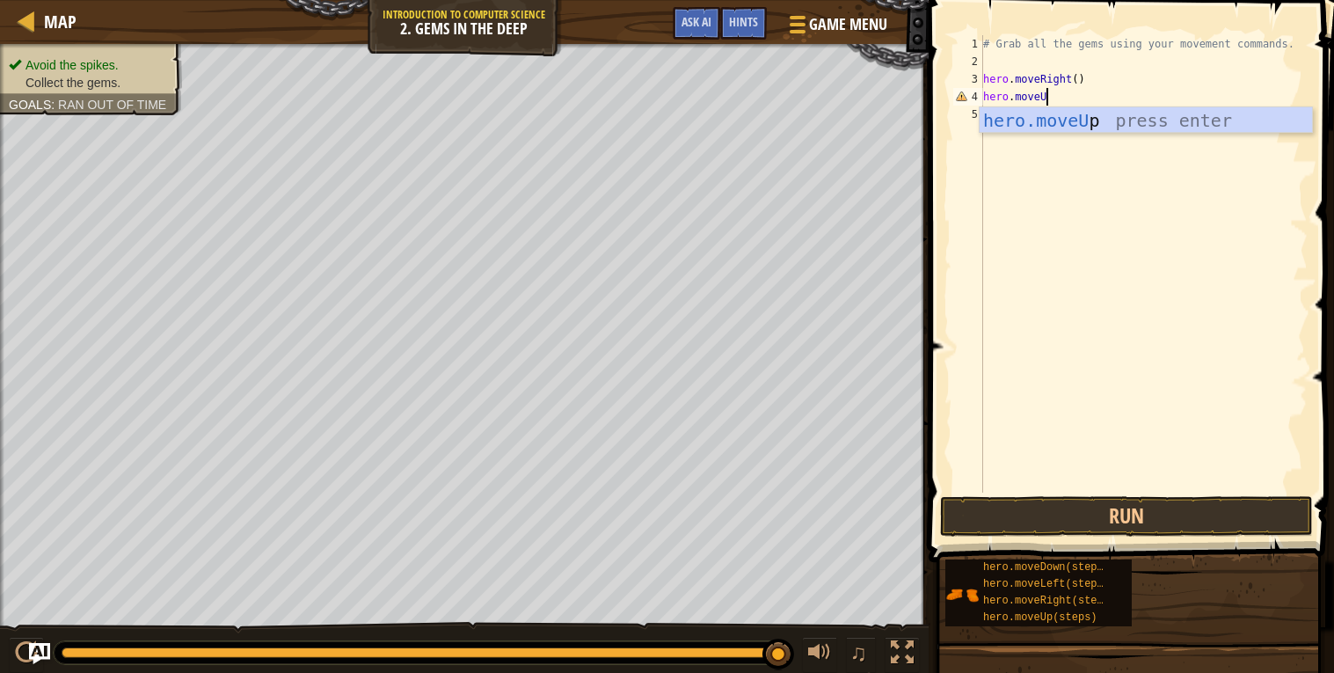
scroll to position [7, 4]
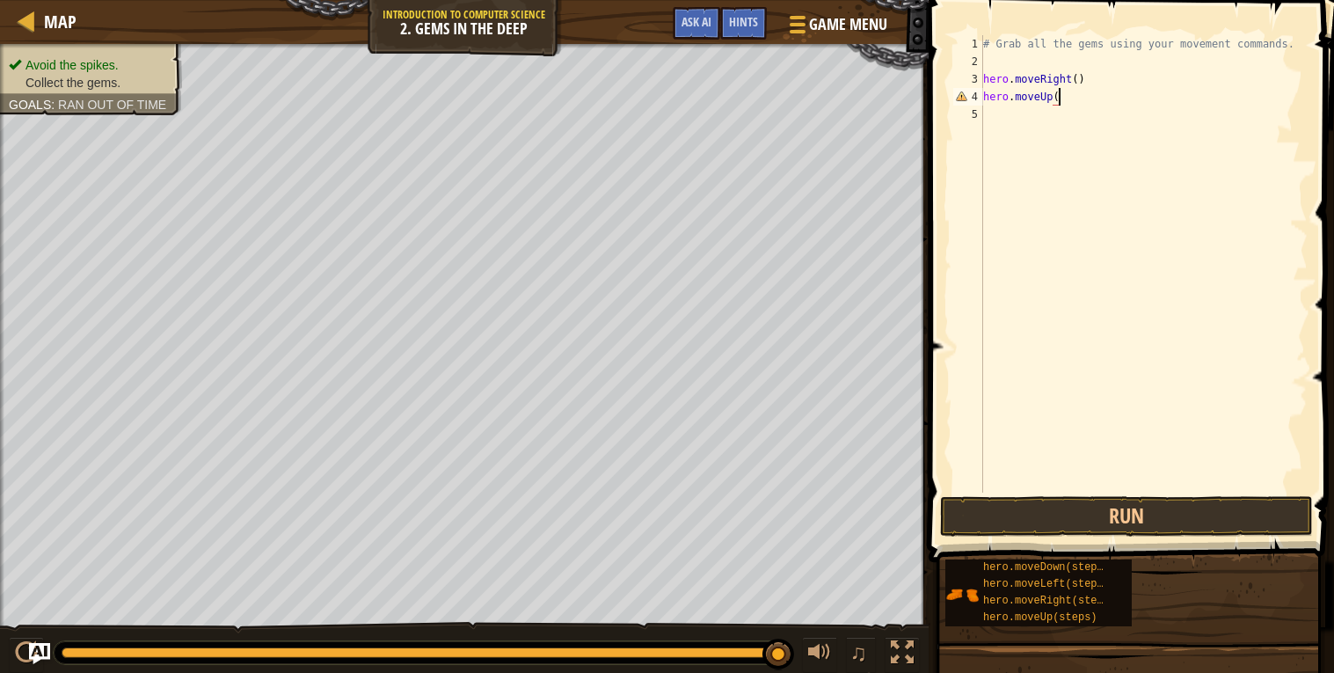
type textarea "hero.moveUp()"
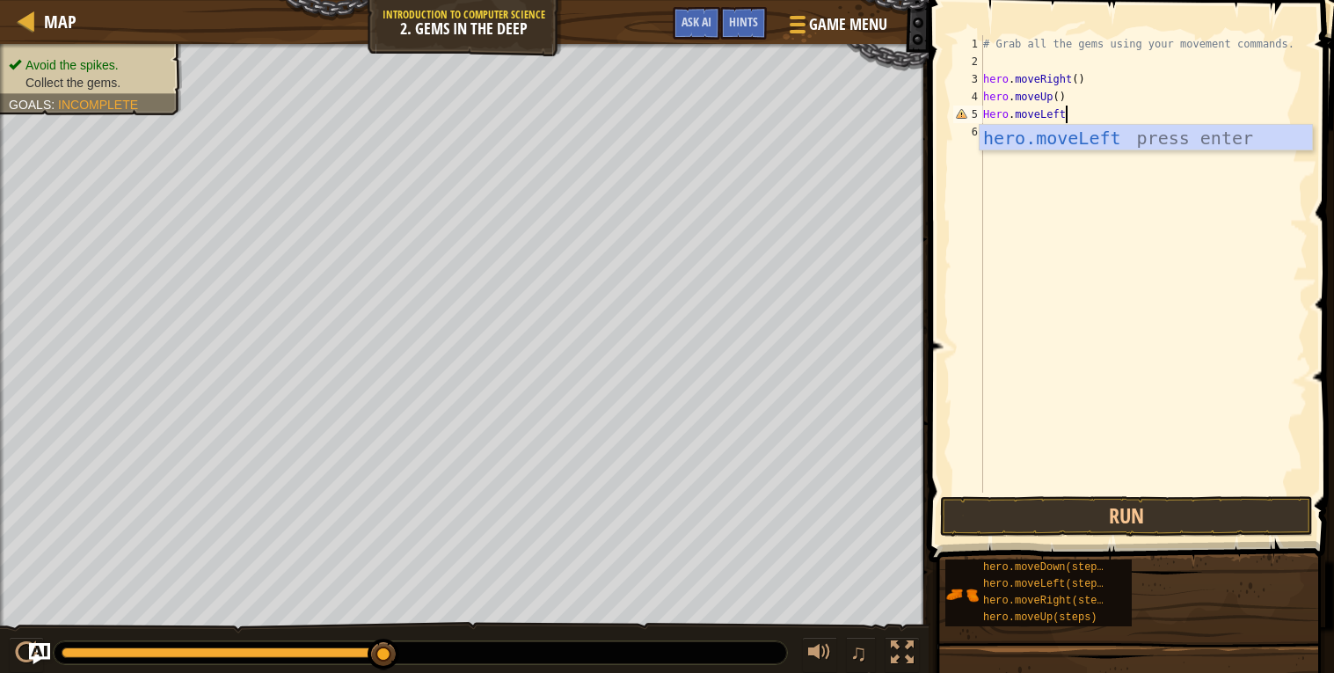
scroll to position [7, 5]
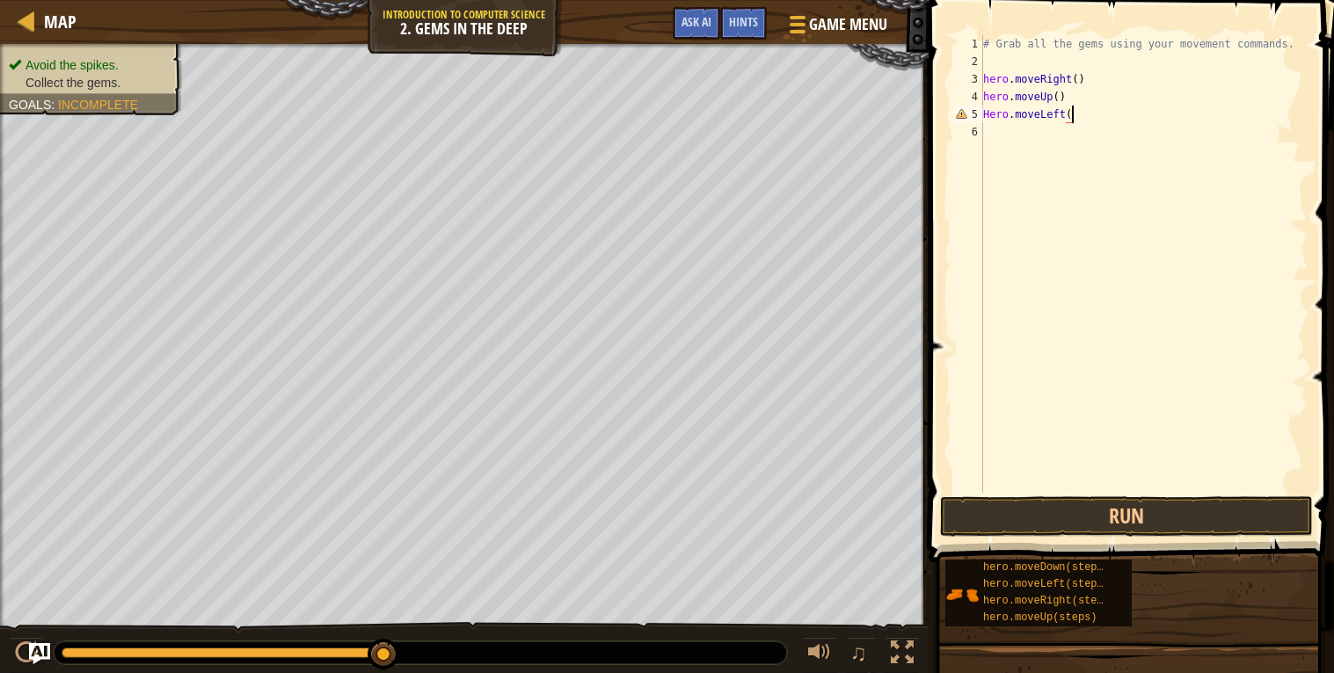
type textarea "Hero.moveLeft()"
type textarea "H"
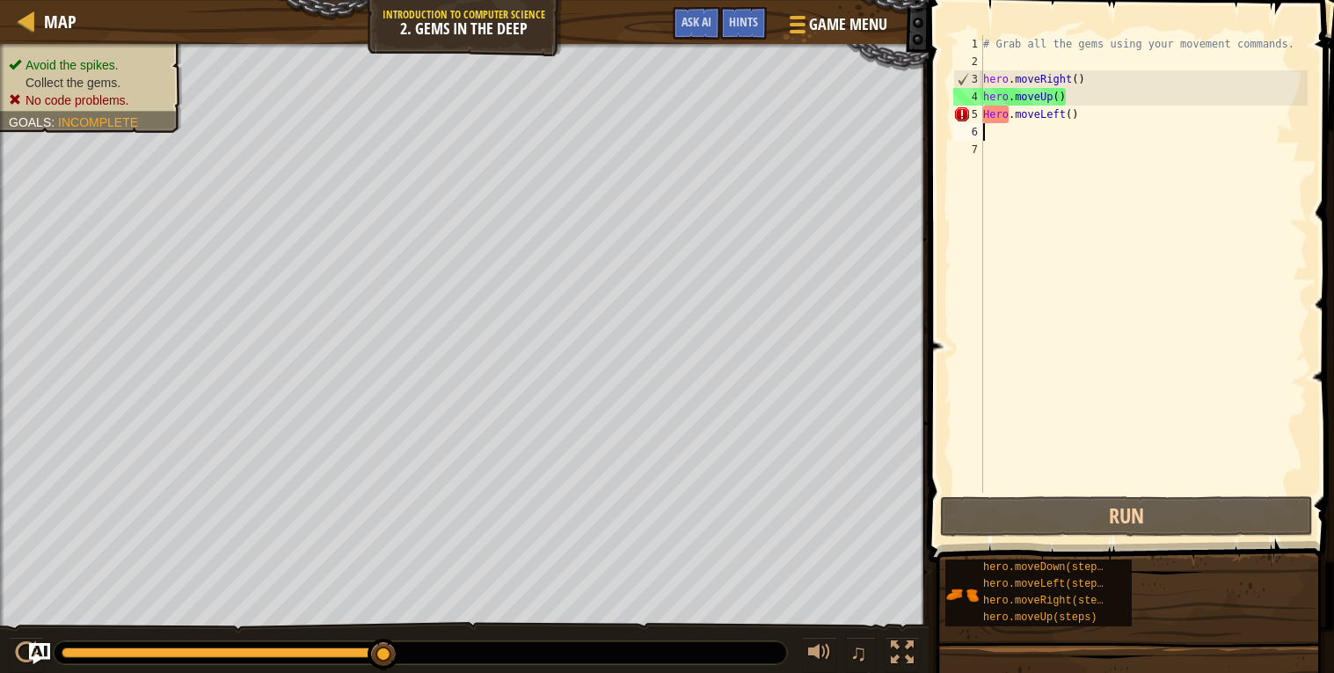
click at [990, 120] on div "# Grab all the gems using your movement commands. hero . moveRight ( ) hero . m…" at bounding box center [1144, 281] width 328 height 492
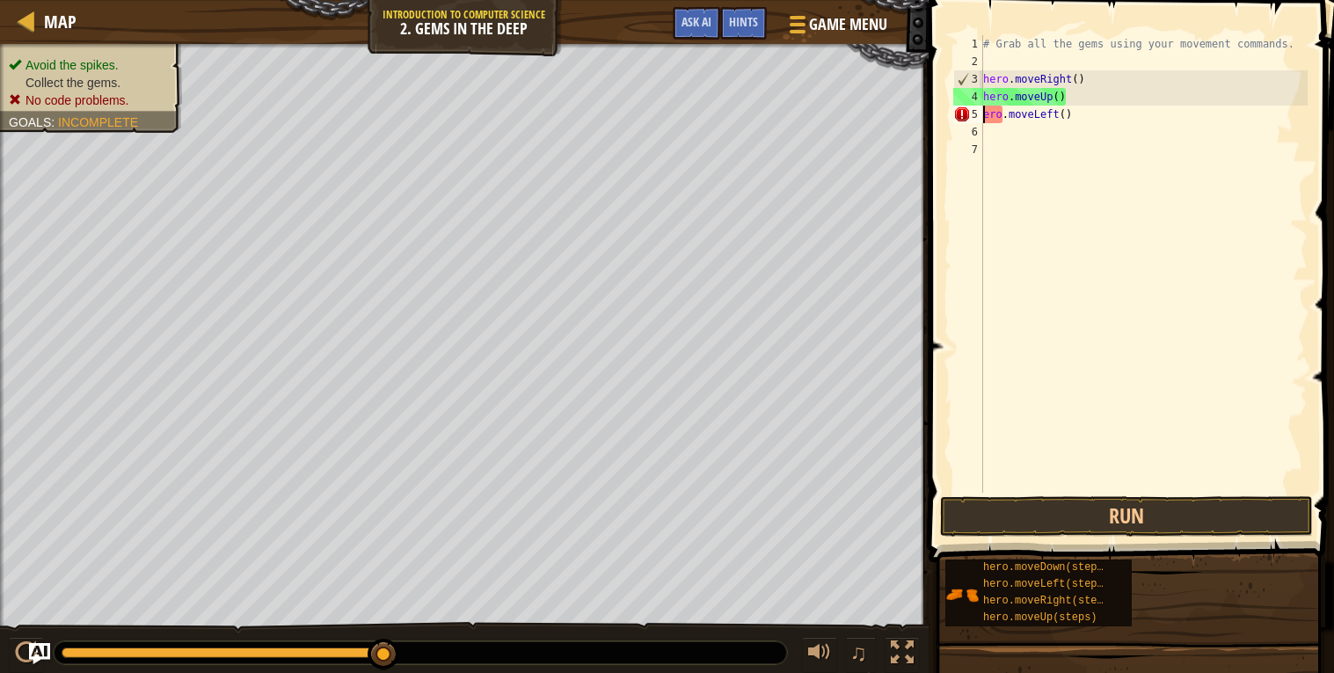
type textarea "hero.moveLeft()"
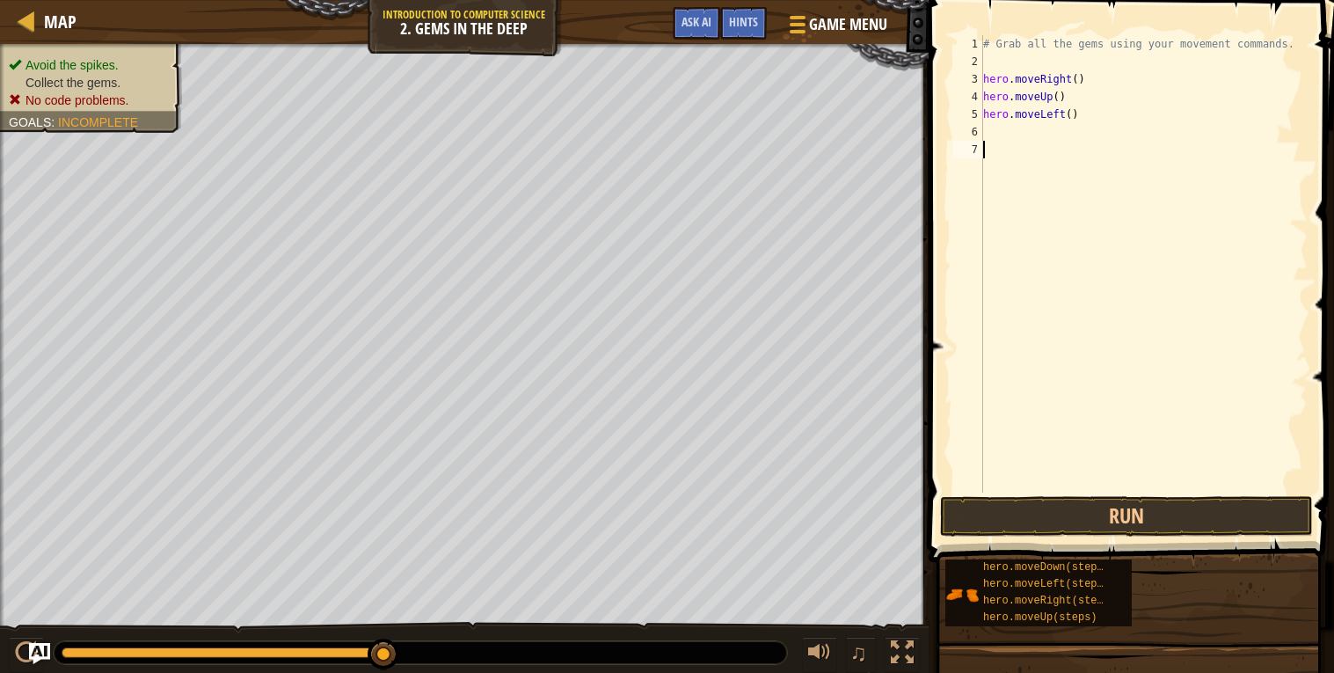
click at [1071, 336] on div "# Grab all the gems using your movement commands. hero . moveRight ( ) hero . m…" at bounding box center [1144, 281] width 328 height 492
click at [996, 130] on div "# Grab all the gems using your movement commands. hero . moveRight ( ) hero . m…" at bounding box center [1144, 281] width 328 height 492
click at [1044, 515] on button "Run" at bounding box center [1126, 516] width 373 height 40
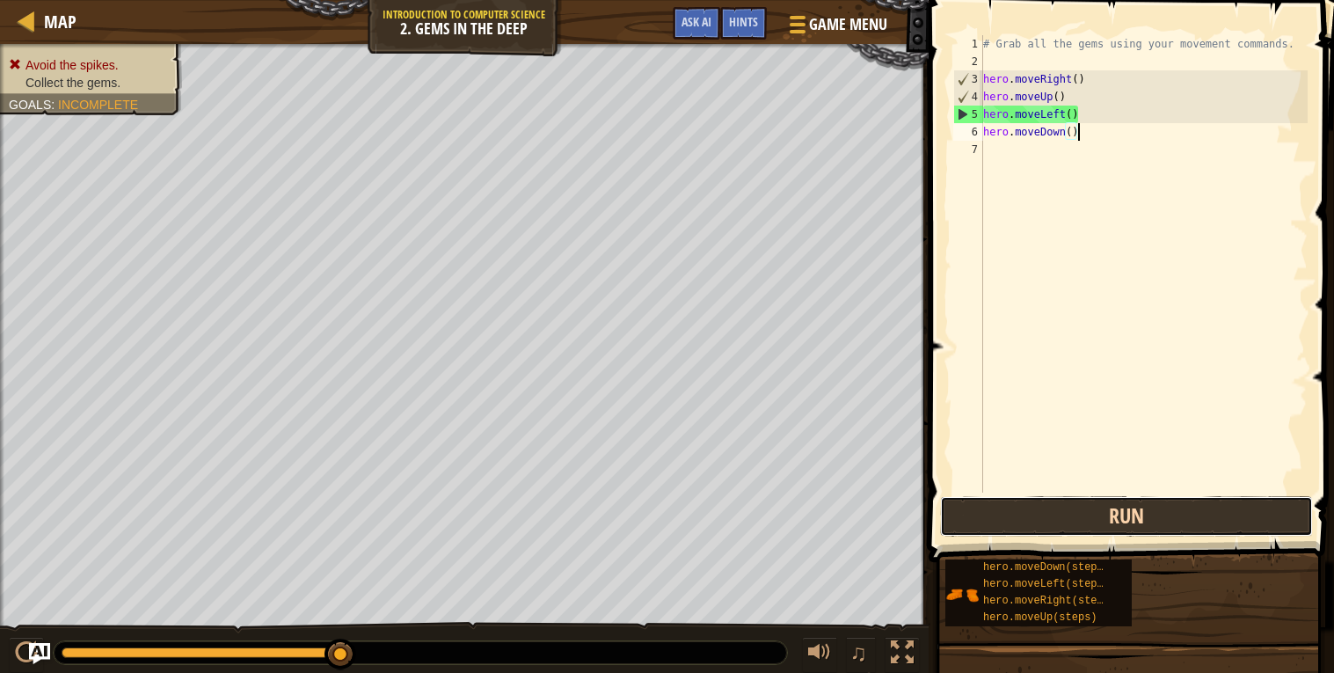
click at [1134, 515] on button "Run" at bounding box center [1126, 516] width 373 height 40
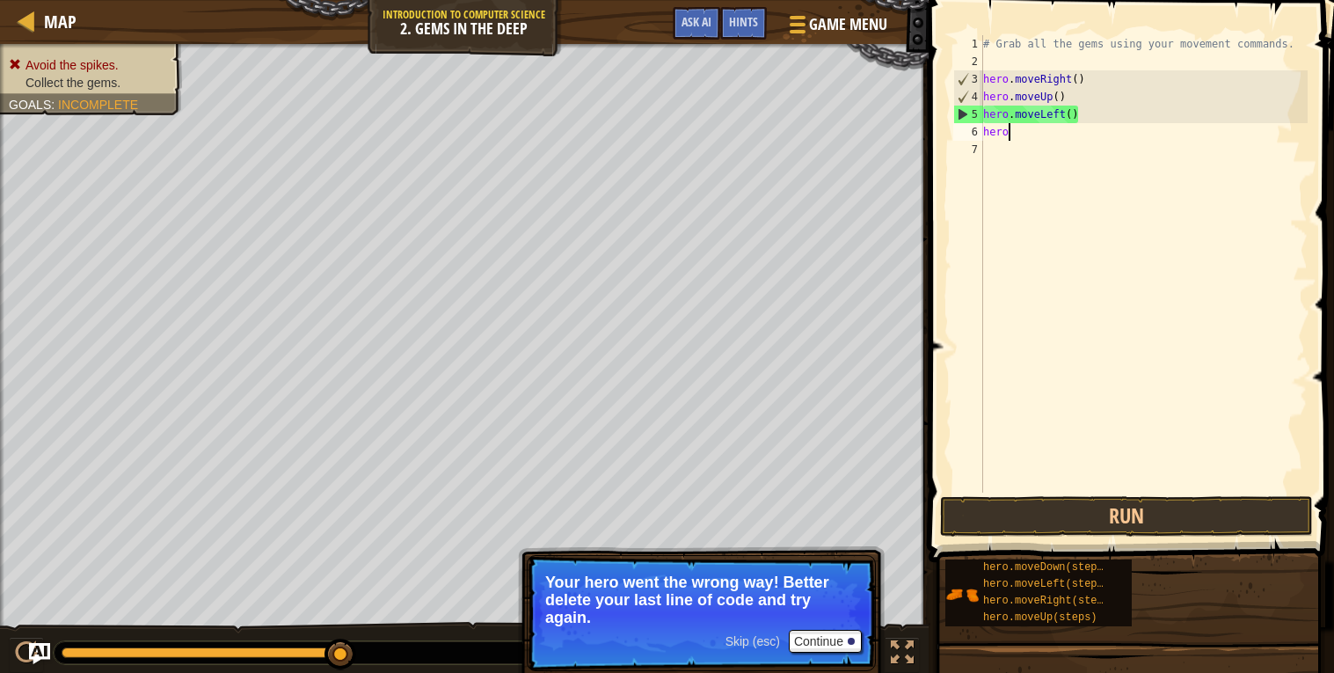
scroll to position [7, 0]
type textarea "h"
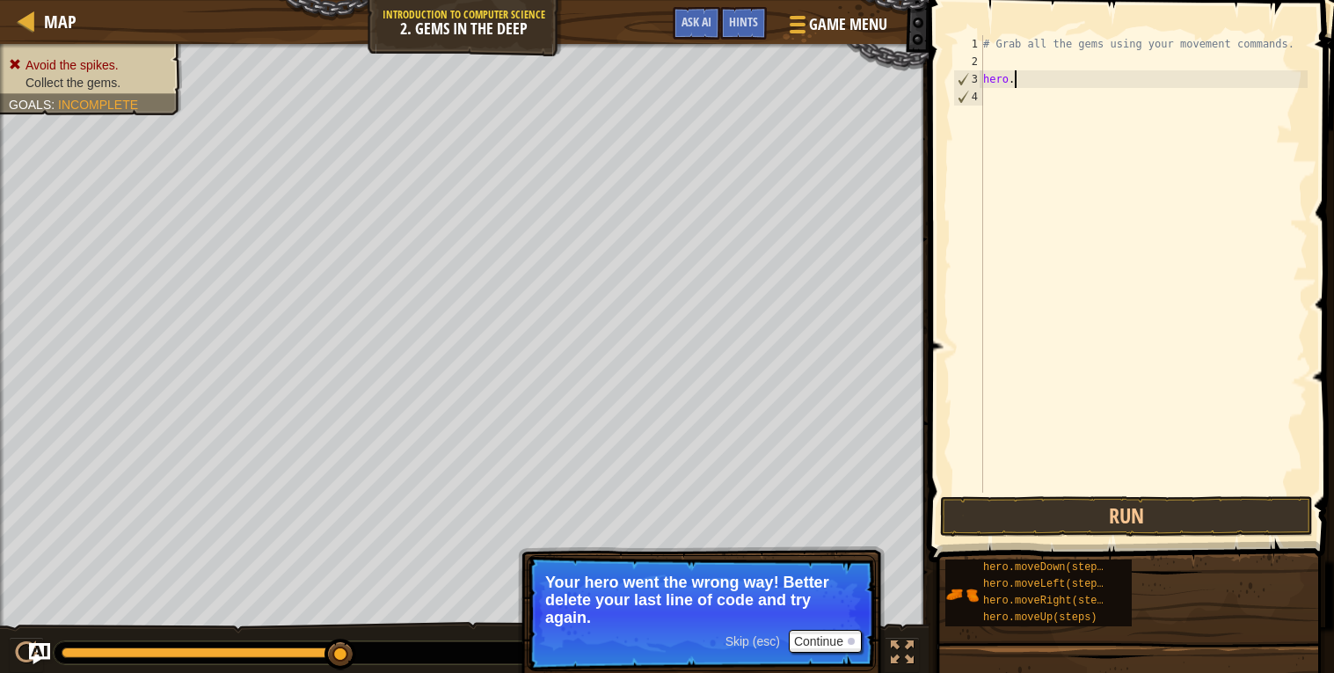
type textarea "h"
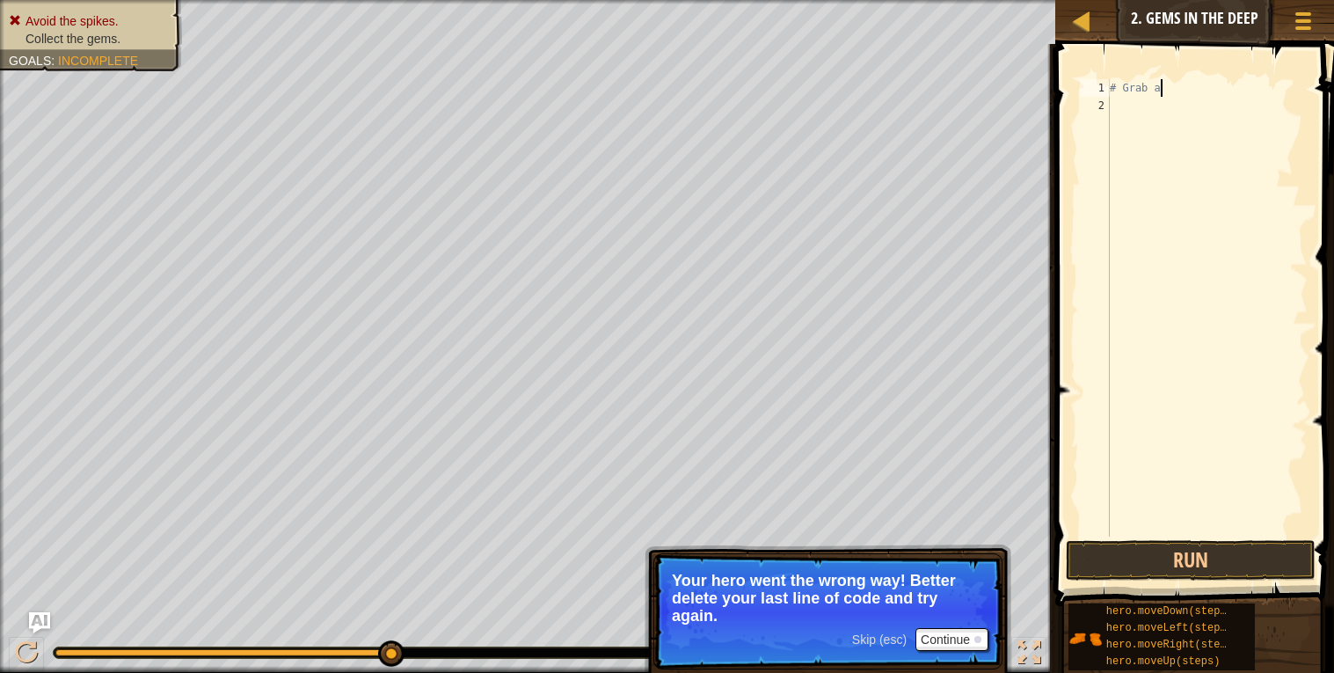
type textarea "#"
click at [867, 645] on span "Skip (esc)" at bounding box center [879, 639] width 55 height 14
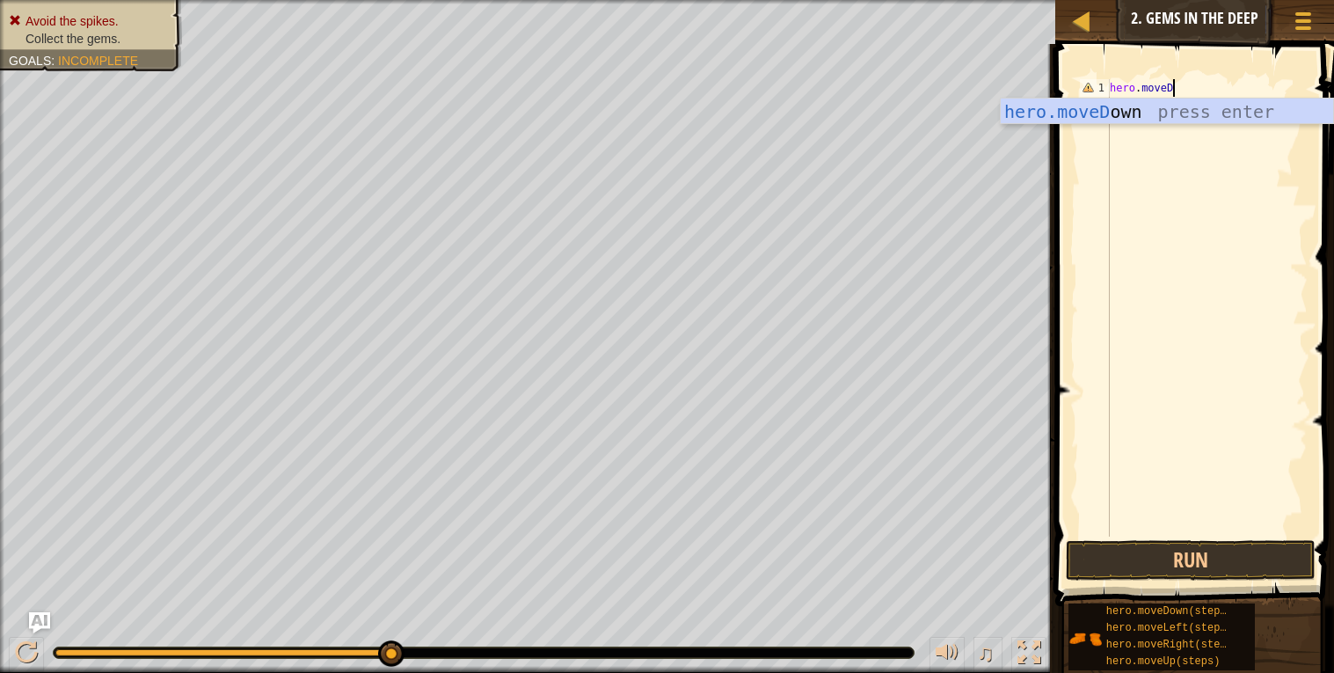
scroll to position [7, 4]
type textarea "hero.moveDown"
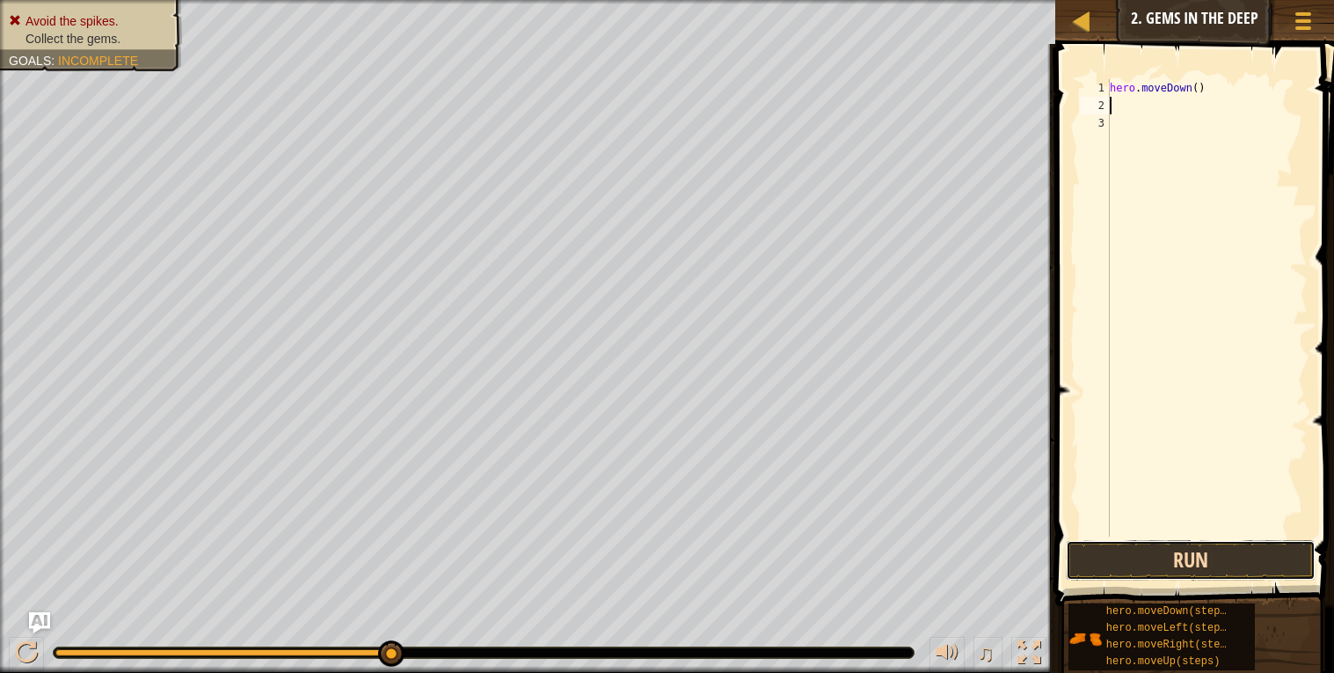
click at [1142, 553] on button "Run" at bounding box center [1191, 560] width 250 height 40
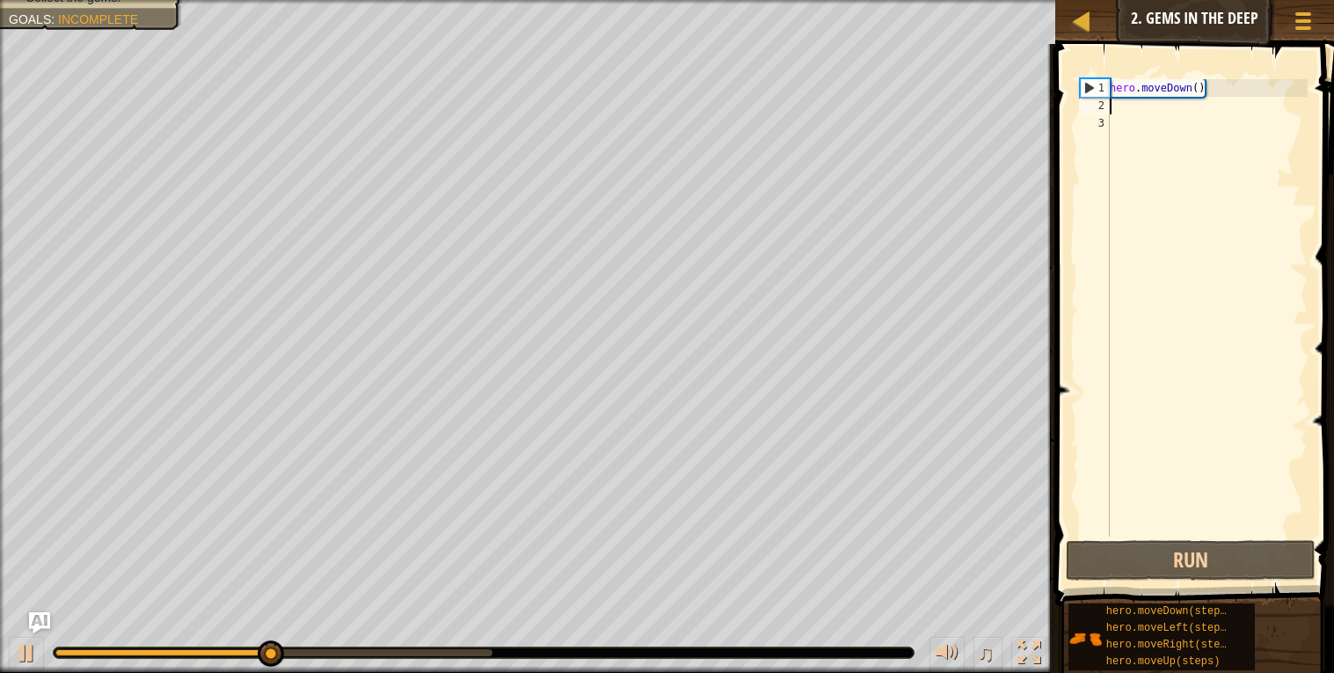
click at [1214, 92] on div "hero . moveDown ( )" at bounding box center [1206, 325] width 201 height 492
click at [1213, 92] on div "hero . moveDown ( )" at bounding box center [1206, 307] width 201 height 457
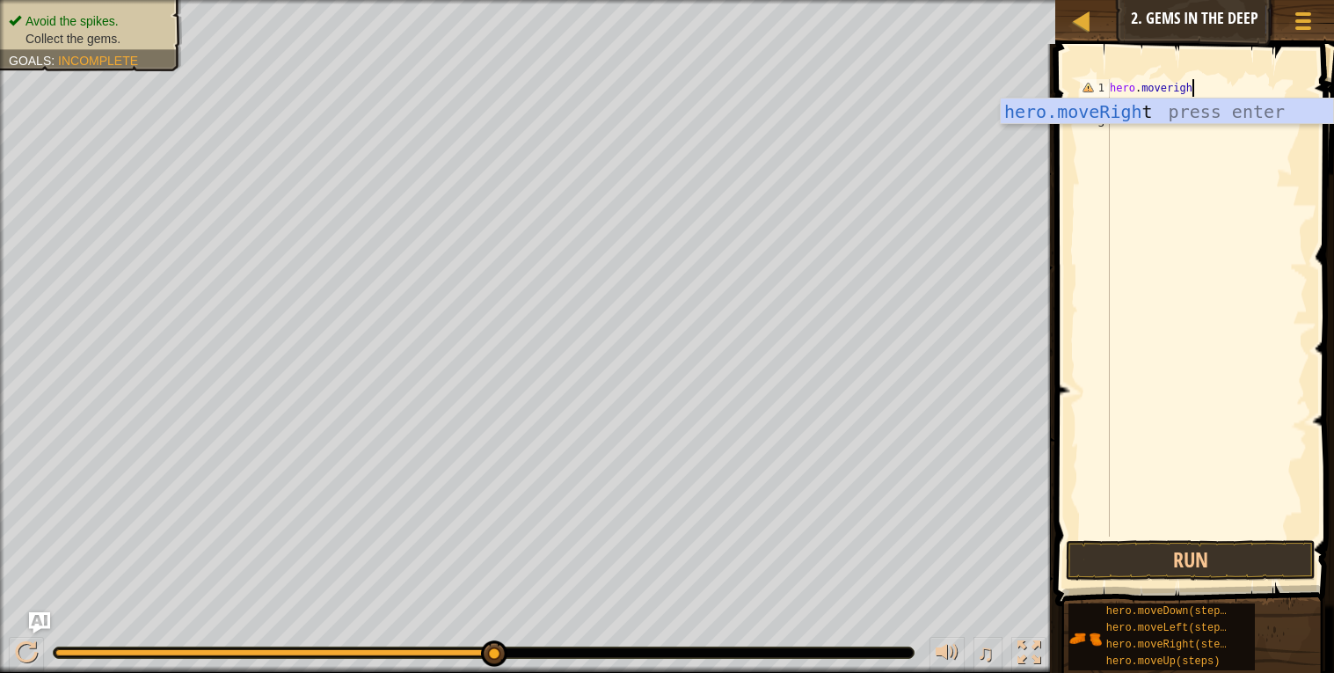
scroll to position [7, 5]
click at [1176, 89] on div "hero . moveright" at bounding box center [1206, 325] width 201 height 492
type textarea "hero.moveRight"
click at [1210, 87] on div "hero . moveRight" at bounding box center [1206, 325] width 201 height 492
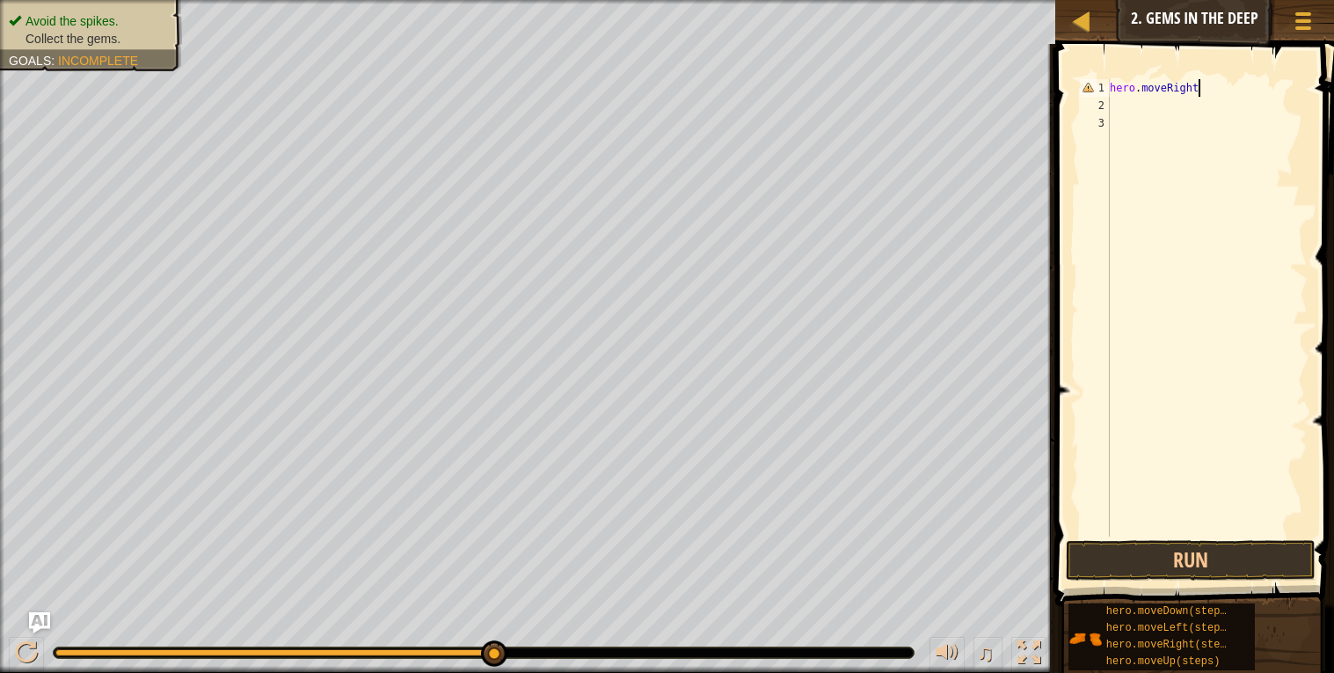
click at [1179, 106] on div "hero . moveRight" at bounding box center [1206, 325] width 201 height 492
click at [1214, 84] on div "hero . moveRight" at bounding box center [1206, 325] width 201 height 492
type textarea "hero.moveRight()"
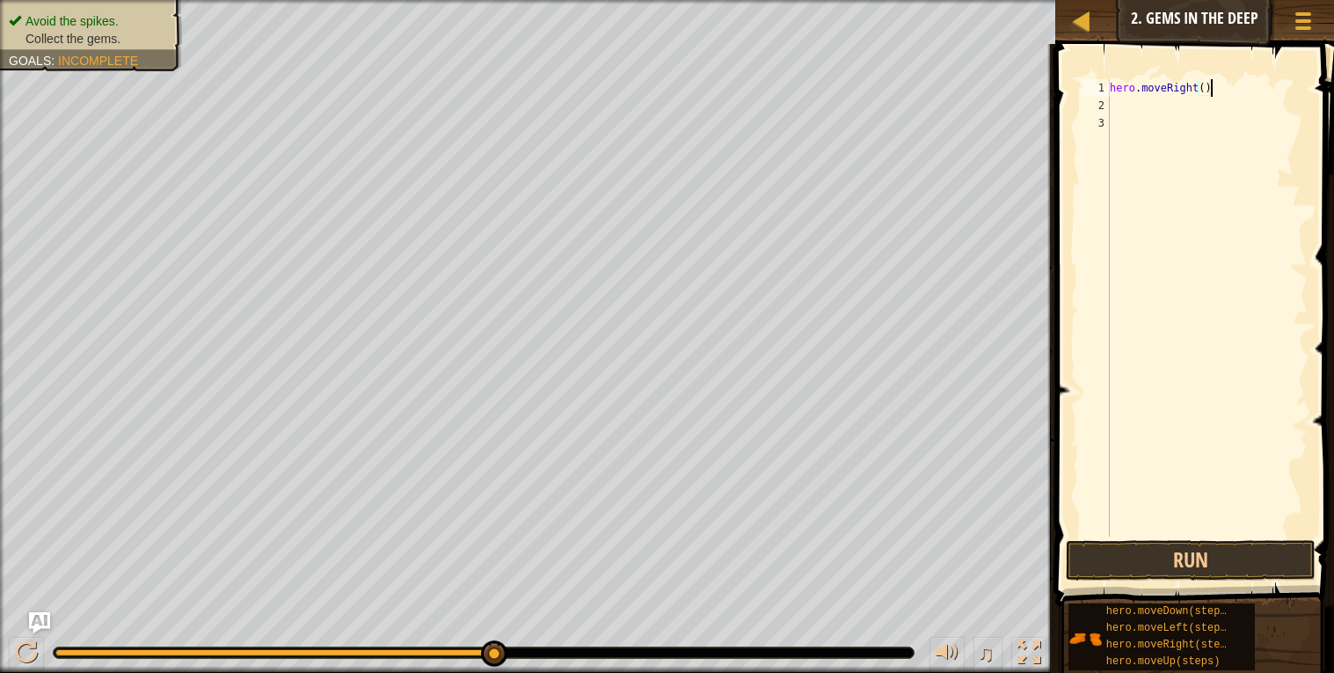
click at [1191, 103] on div "hero . moveRight ( )" at bounding box center [1206, 325] width 201 height 492
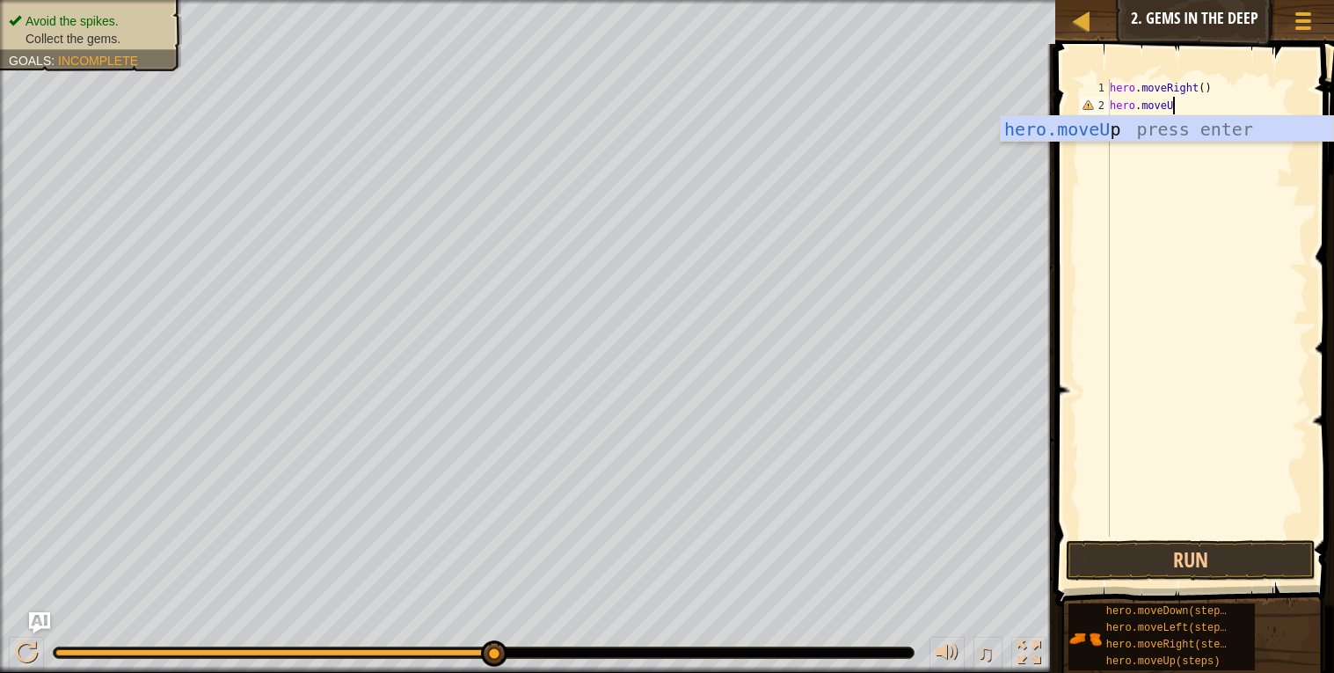
scroll to position [7, 4]
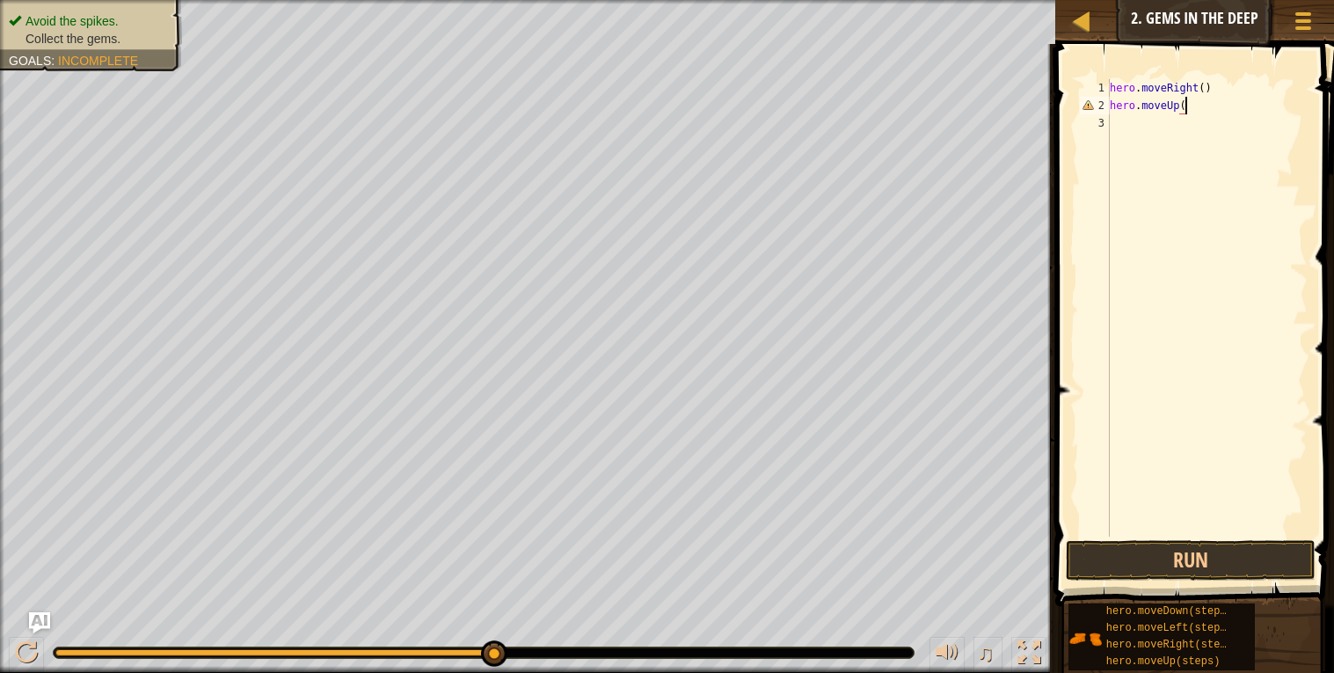
type textarea "hero.moveUp()"
type textarea "H"
type textarea "hero.moveLeft()"
